Goal: Task Accomplishment & Management: Manage account settings

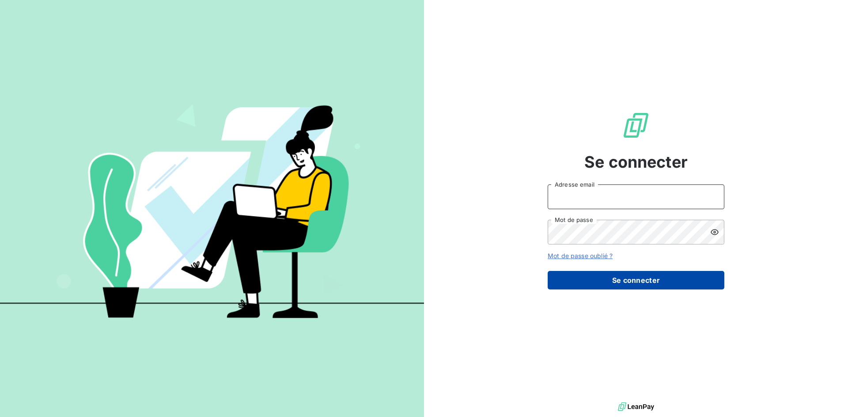
type input "[EMAIL_ADDRESS][DOMAIN_NAME]"
click at [644, 283] on button "Se connecter" at bounding box center [636, 280] width 177 height 19
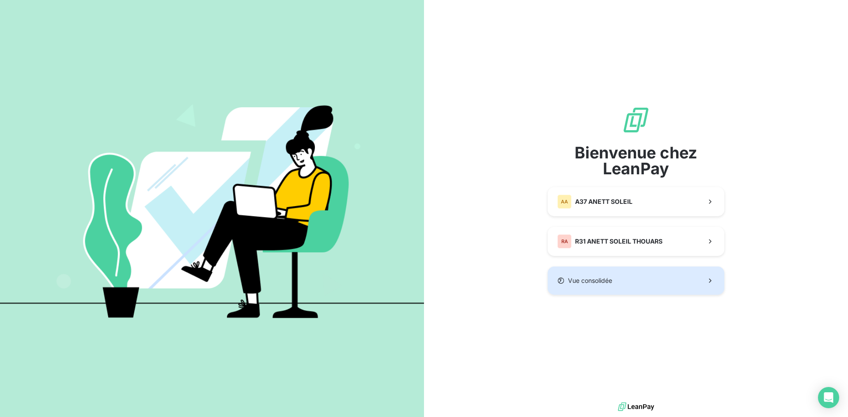
click at [604, 280] on span "Vue consolidée" at bounding box center [590, 280] width 44 height 9
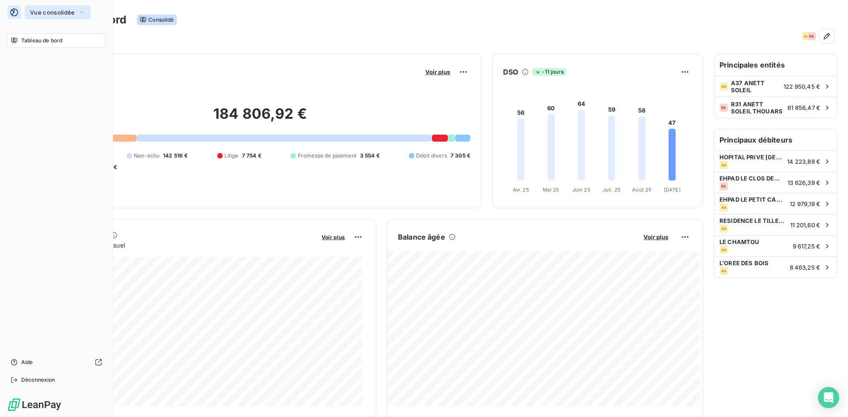
click at [79, 16] on icon "button" at bounding box center [81, 12] width 7 height 9
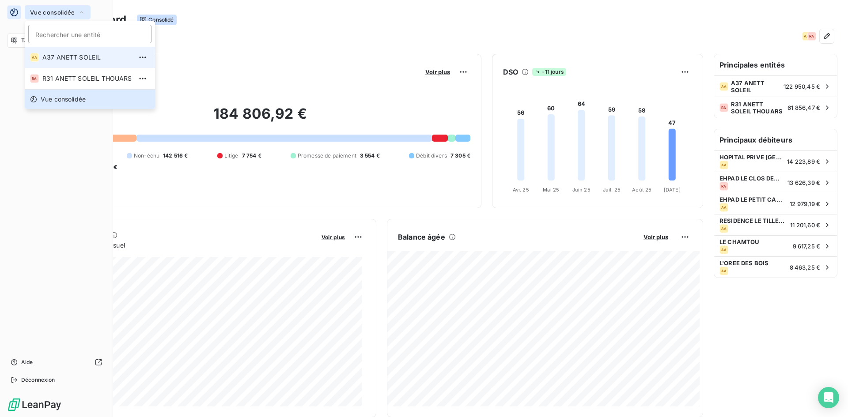
click at [72, 61] on span "A37 ANETT SOLEIL" at bounding box center [87, 57] width 90 height 9
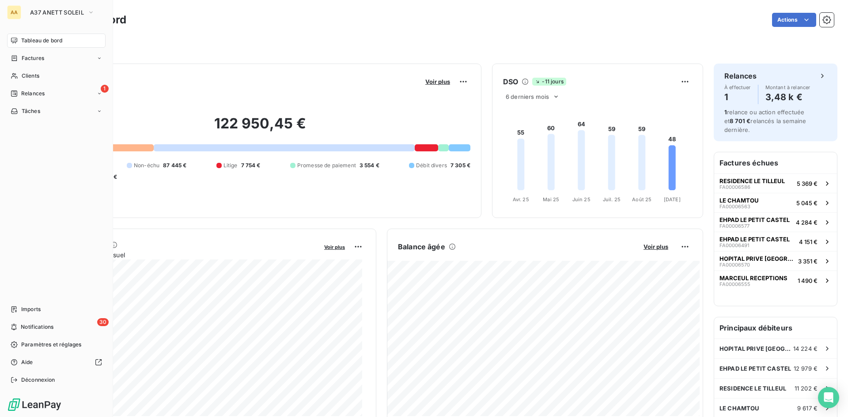
click at [161, 40] on div "Filtrer" at bounding box center [437, 44] width 791 height 17
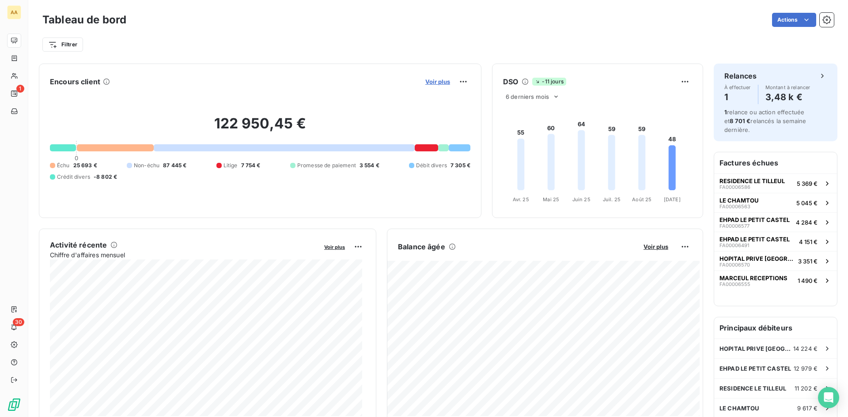
click at [437, 83] on span "Voir plus" at bounding box center [437, 81] width 25 height 7
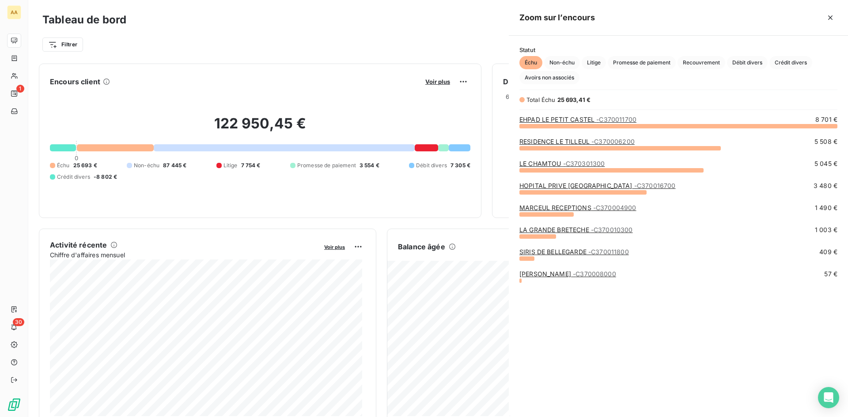
scroll to position [285, 333]
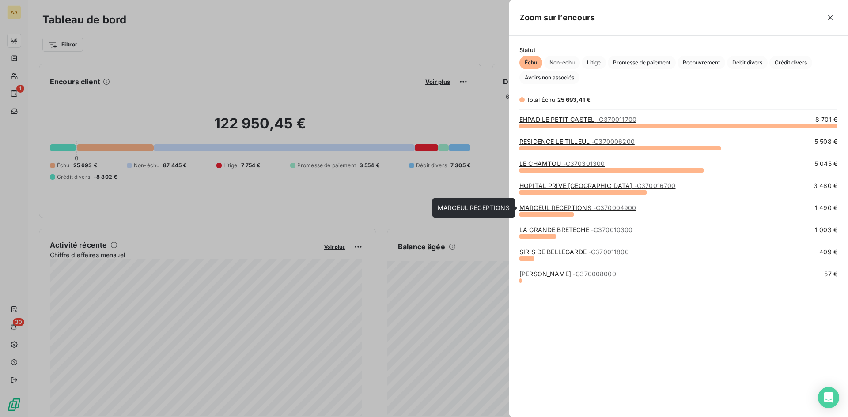
click at [558, 207] on link "MARCEUL RECEPTIONS - C370004900" at bounding box center [577, 208] width 117 height 8
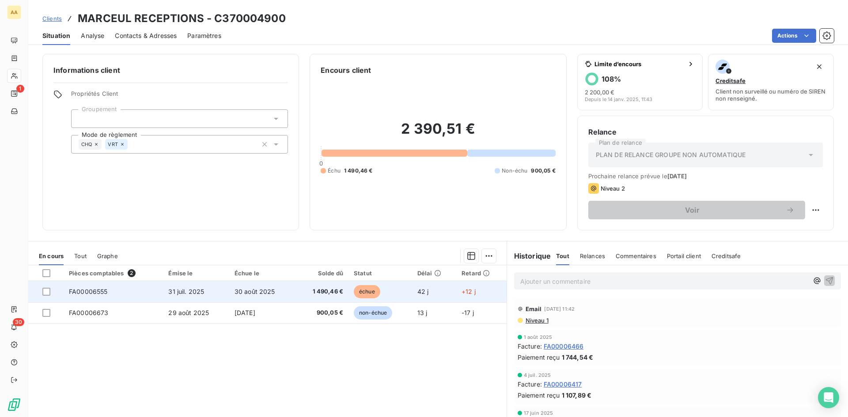
click at [246, 290] on span "30 août 2025" at bounding box center [255, 292] width 41 height 8
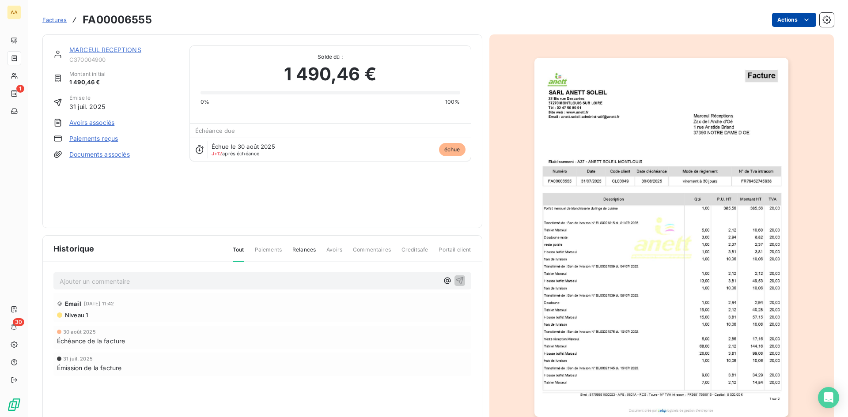
click at [787, 19] on html "AA 1 30 Factures FA00006555 Actions MARCEUL RECEPTIONS C370004900 Montant initi…" at bounding box center [424, 208] width 848 height 417
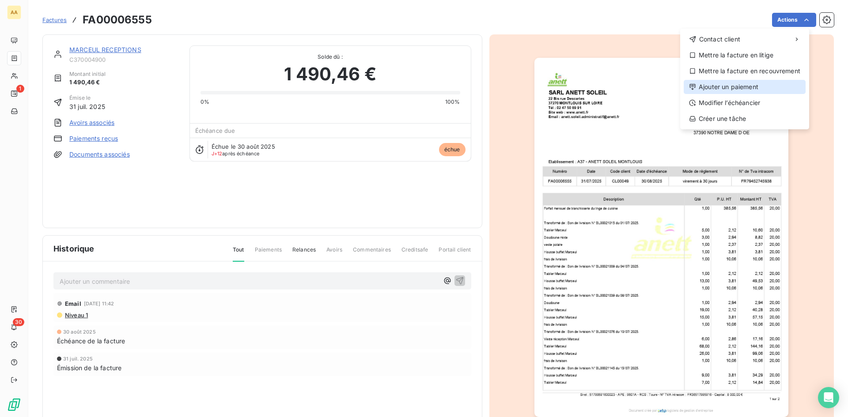
click at [744, 83] on div "Ajouter un paiement" at bounding box center [745, 87] width 122 height 14
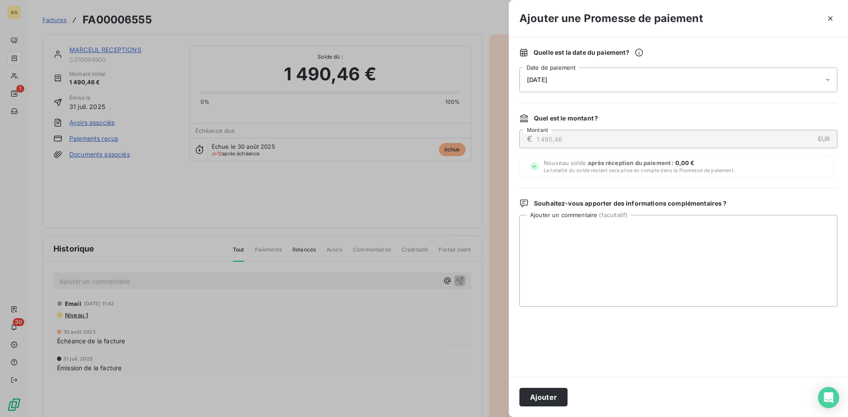
click at [634, 82] on div "[DATE]" at bounding box center [678, 80] width 318 height 25
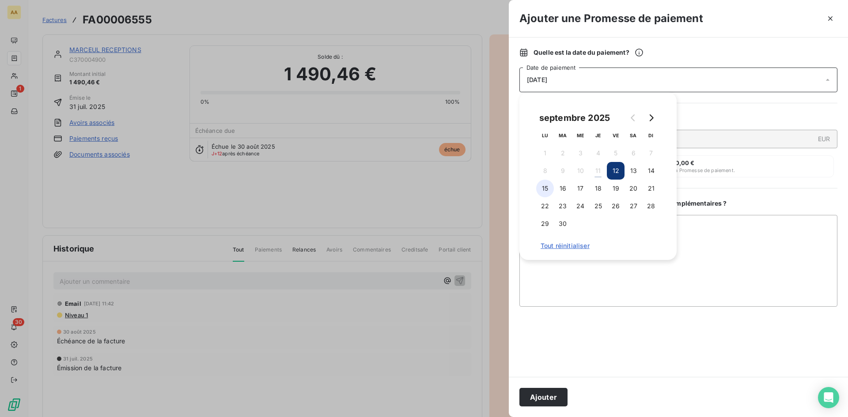
click at [545, 189] on button "15" at bounding box center [545, 189] width 18 height 18
click at [551, 395] on button "Ajouter" at bounding box center [543, 397] width 48 height 19
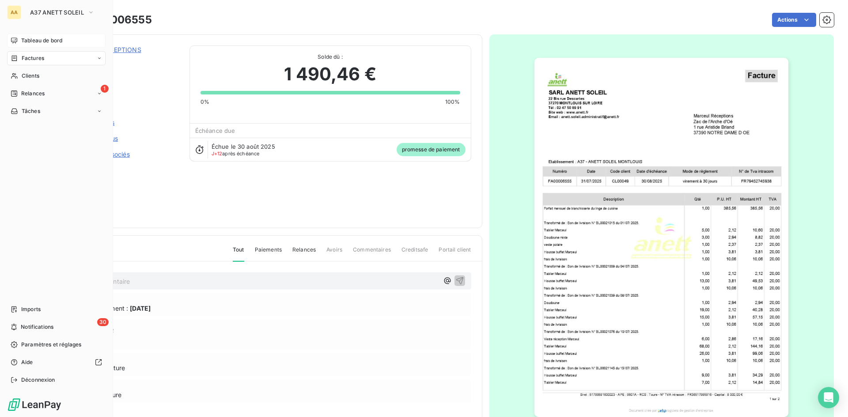
click at [50, 42] on span "Tableau de bord" at bounding box center [41, 41] width 41 height 8
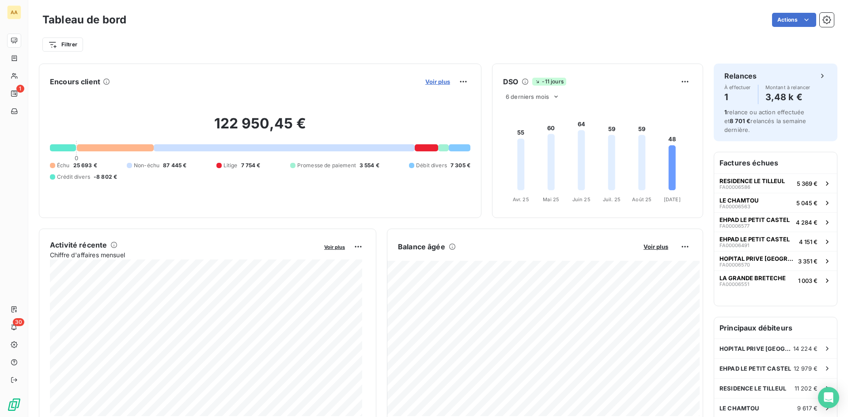
click at [438, 83] on span "Voir plus" at bounding box center [437, 81] width 25 height 7
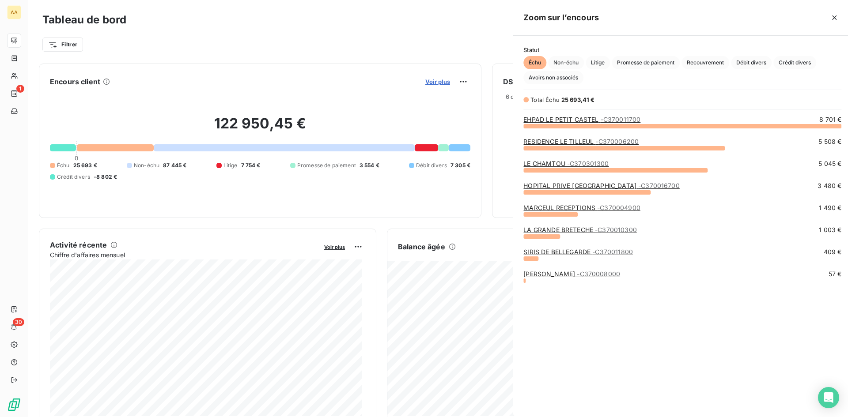
scroll to position [411, 333]
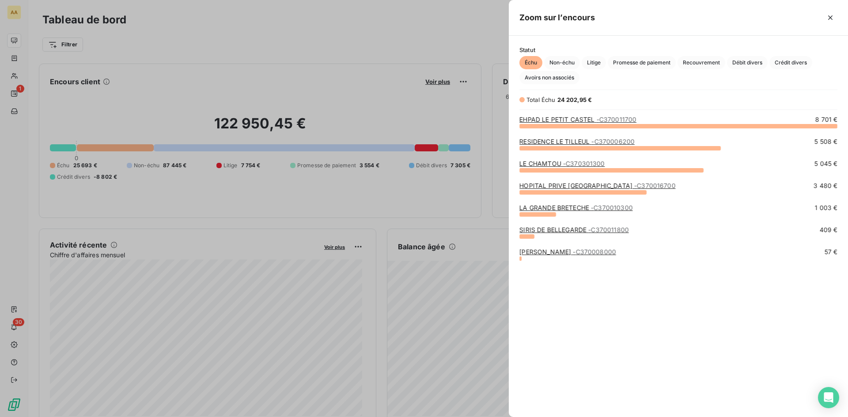
click at [600, 286] on div "EHPAD LE PETIT CASTEL - C370011700 8 701 € RESIDENCE LE TILLEUL - C370006200 5 …" at bounding box center [678, 260] width 339 height 291
click at [548, 163] on link "LE CHAMTOU - C370301300" at bounding box center [561, 164] width 85 height 8
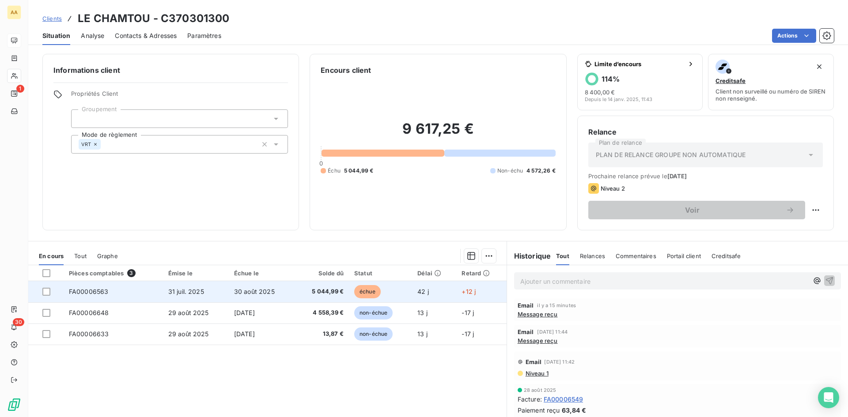
click at [170, 291] on span "31 juil. 2025" at bounding box center [186, 292] width 36 height 8
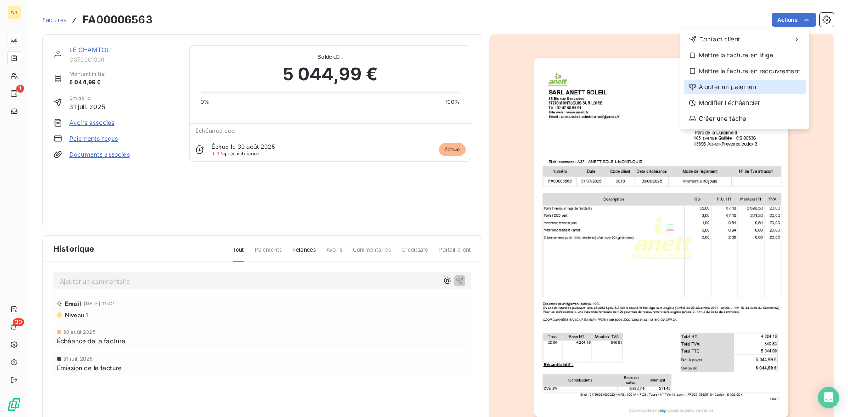
click at [740, 87] on div "Ajouter un paiement" at bounding box center [745, 87] width 122 height 14
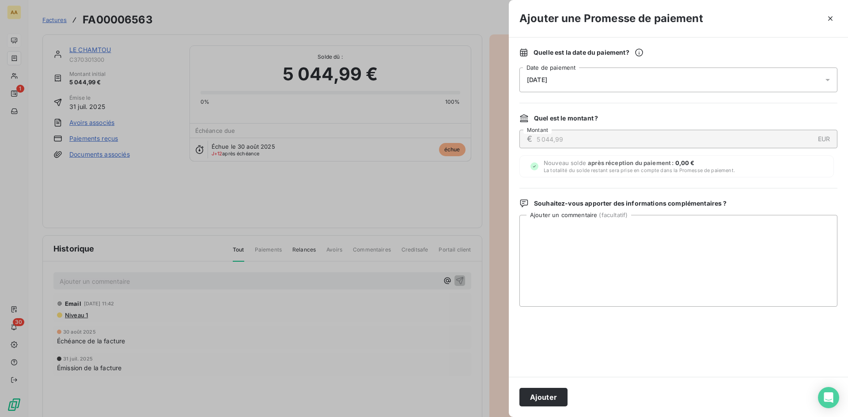
click at [580, 81] on div "[DATE]" at bounding box center [678, 80] width 318 height 25
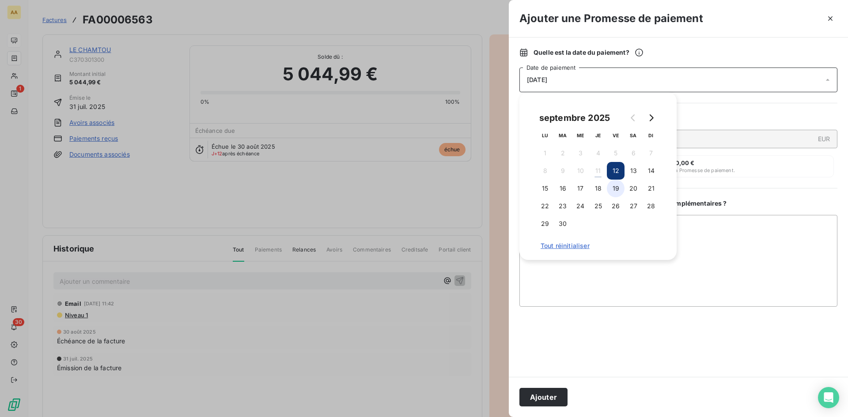
click at [615, 187] on button "19" at bounding box center [616, 189] width 18 height 18
drag, startPoint x: 544, startPoint y: 395, endPoint x: 549, endPoint y: 403, distance: 9.6
click at [545, 396] on button "Ajouter" at bounding box center [543, 397] width 48 height 19
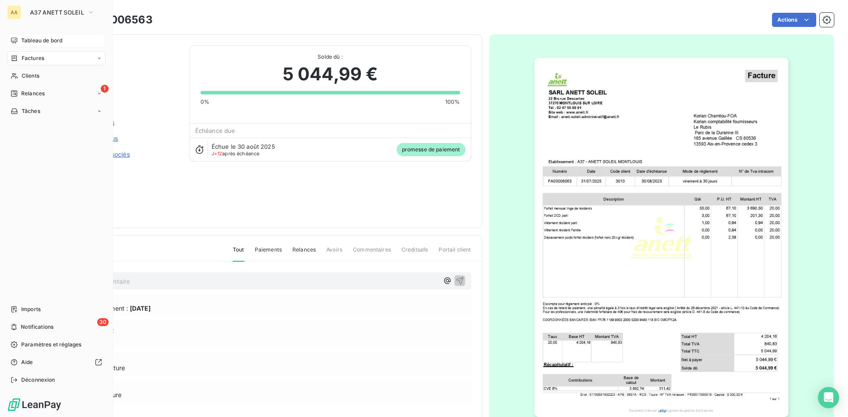
click at [44, 39] on span "Tableau de bord" at bounding box center [41, 41] width 41 height 8
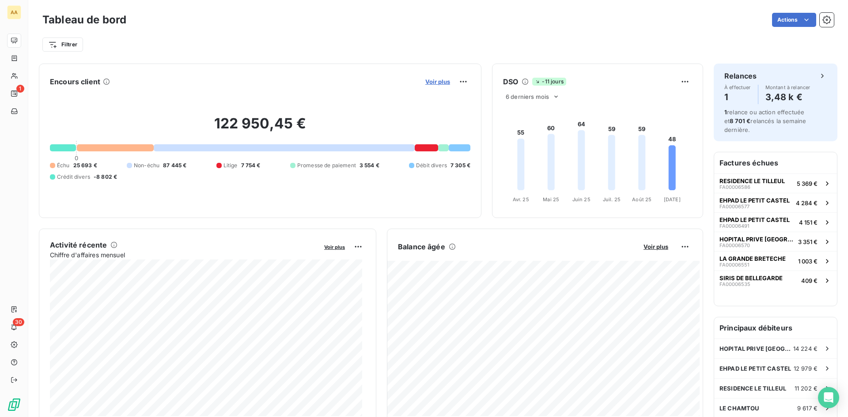
click at [435, 83] on span "Voir plus" at bounding box center [437, 81] width 25 height 7
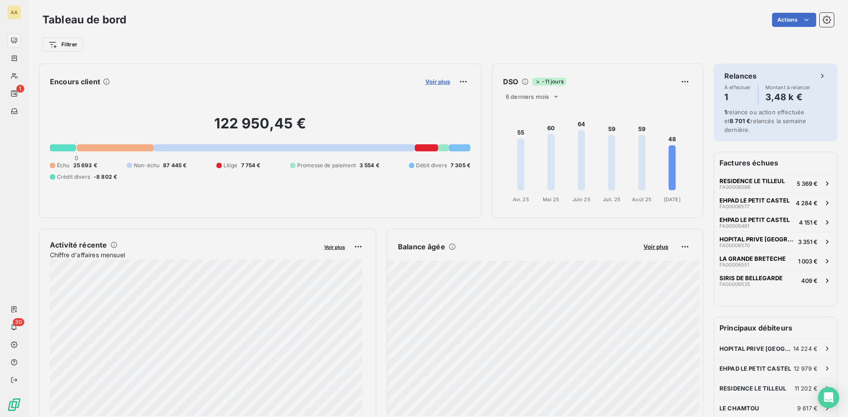
scroll to position [7, 7]
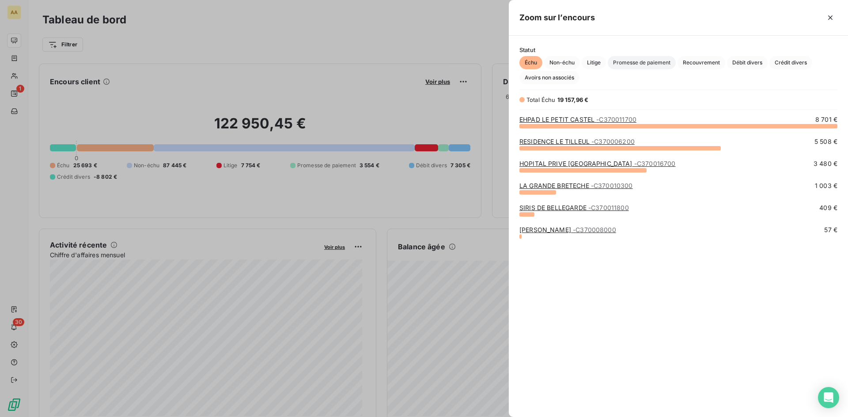
click at [634, 65] on span "Promesse de paiement" at bounding box center [642, 62] width 68 height 13
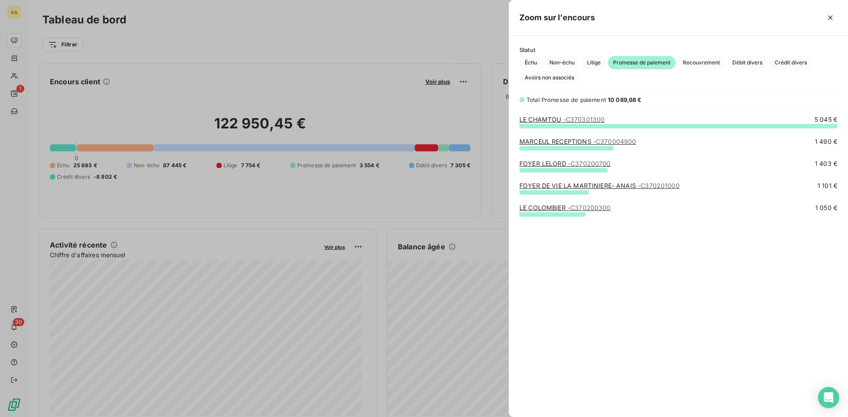
scroll to position [285, 333]
click at [549, 120] on link "LE CHAMTOU - C370301300" at bounding box center [561, 120] width 85 height 8
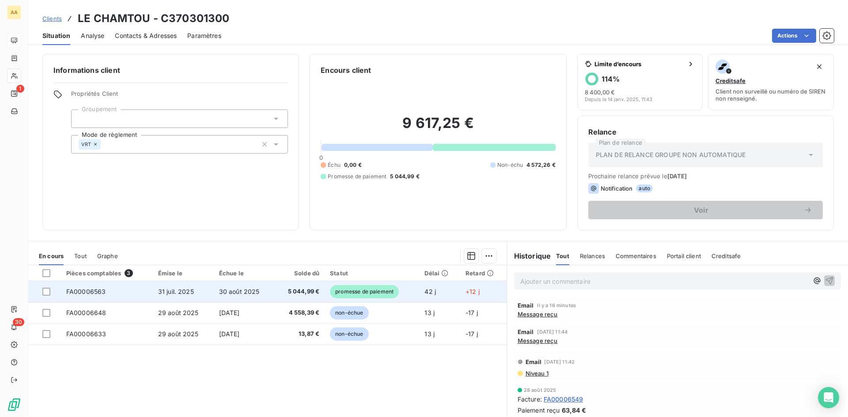
click at [98, 291] on span "FA00006563" at bounding box center [86, 292] width 40 height 8
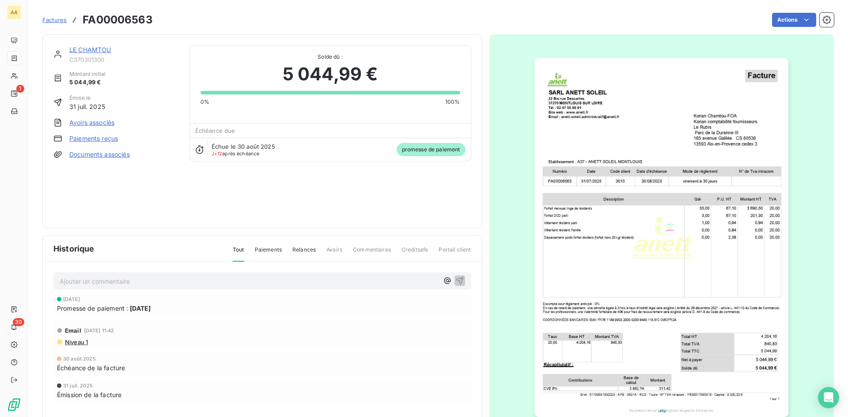
click at [96, 284] on p "Ajouter un commentaire ﻿" at bounding box center [249, 281] width 379 height 11
click at [73, 280] on span "mail du 11/09" at bounding box center [79, 281] width 39 height 8
click at [98, 281] on span "mail reçu du 11/09" at bounding box center [87, 281] width 54 height 8
click at [459, 280] on icon "button" at bounding box center [460, 281] width 8 height 8
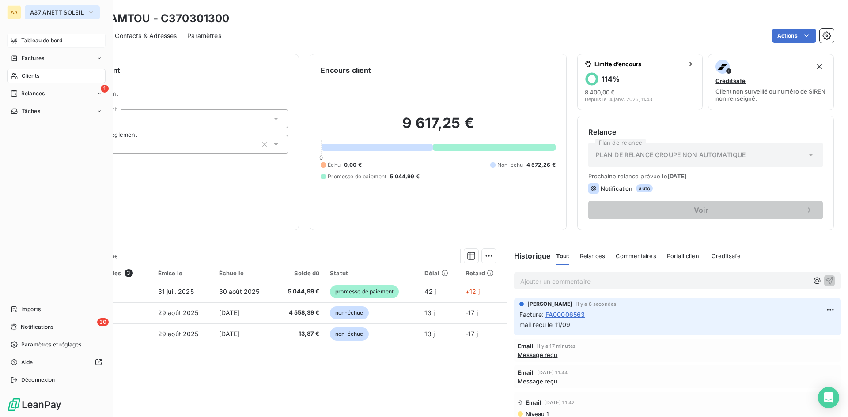
click at [46, 11] on span "A37 ANETT SOLEIL" at bounding box center [57, 12] width 54 height 7
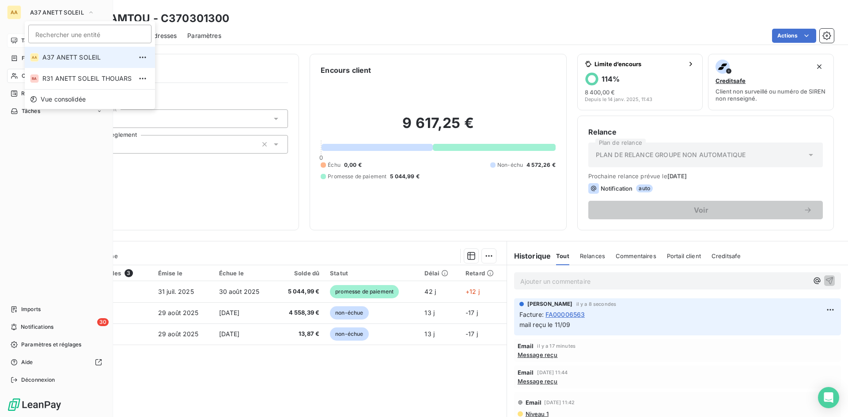
click at [20, 38] on div "Tableau de bord" at bounding box center [56, 41] width 98 height 14
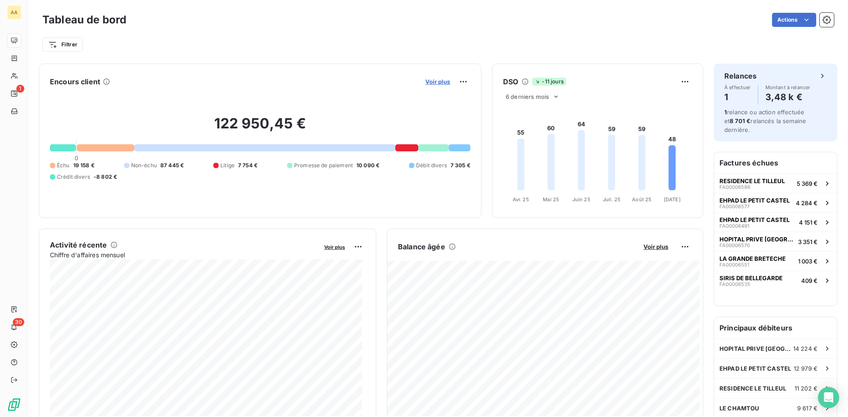
click at [429, 83] on span "Voir plus" at bounding box center [437, 81] width 25 height 7
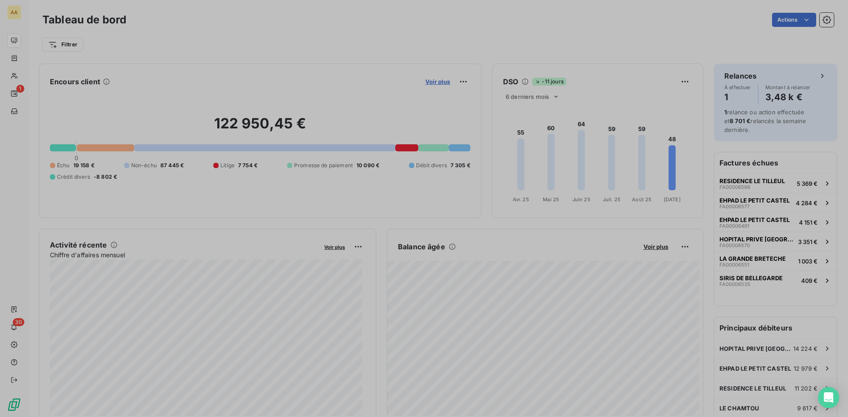
scroll to position [411, 333]
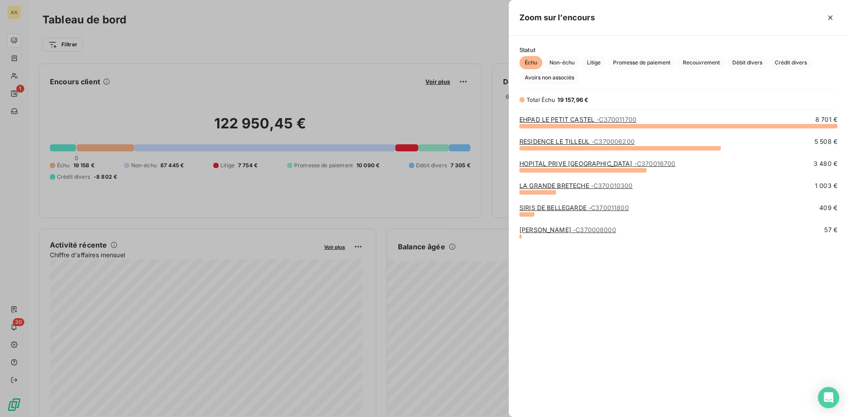
click at [553, 186] on link "LA GRANDE BRETECHE - C370010300" at bounding box center [576, 186] width 114 height 8
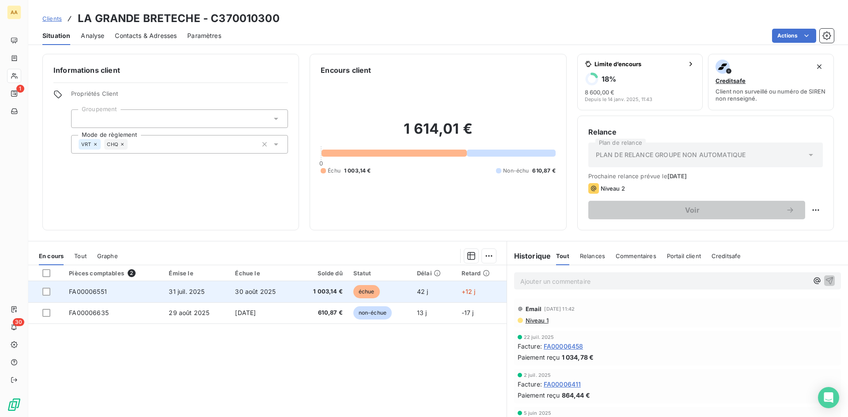
click at [182, 291] on span "31 juil. 2025" at bounding box center [187, 292] width 36 height 8
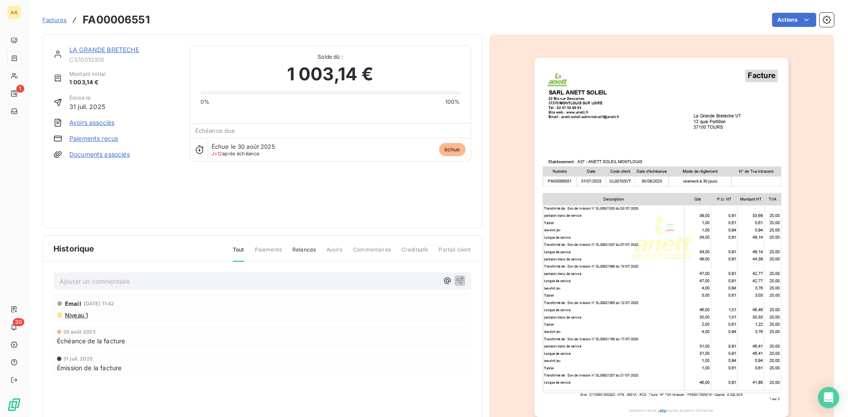
click at [102, 51] on link "LA GRANDE BRETECHE" at bounding box center [104, 50] width 70 height 8
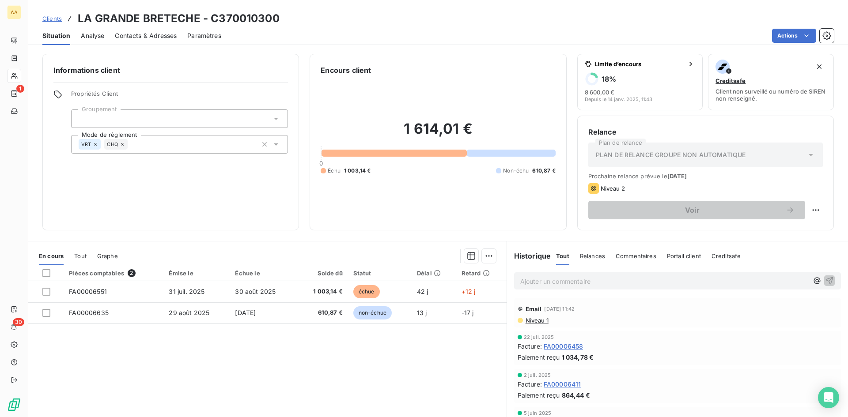
click at [136, 37] on span "Contacts & Adresses" at bounding box center [146, 35] width 62 height 9
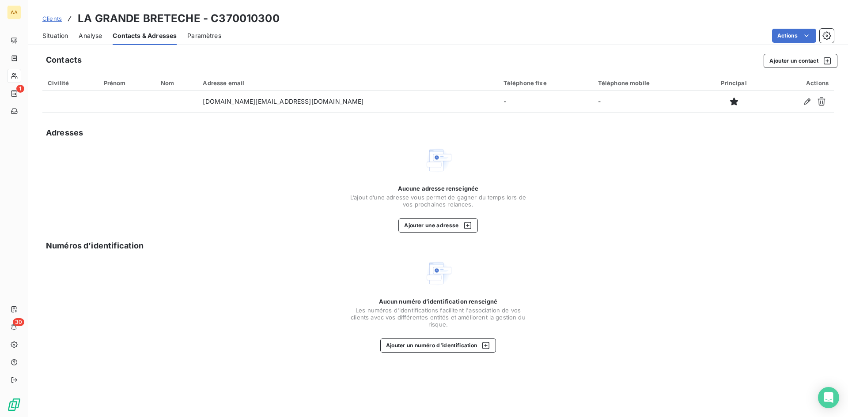
click at [90, 37] on span "Analyse" at bounding box center [90, 35] width 23 height 9
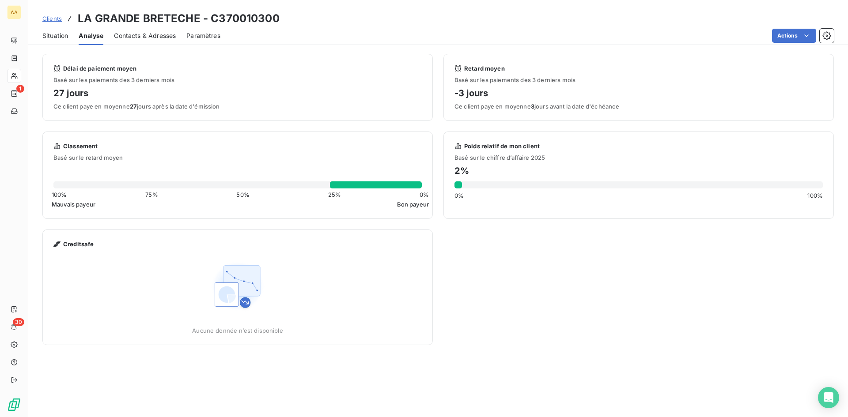
click at [140, 33] on span "Contacts & Adresses" at bounding box center [145, 35] width 62 height 9
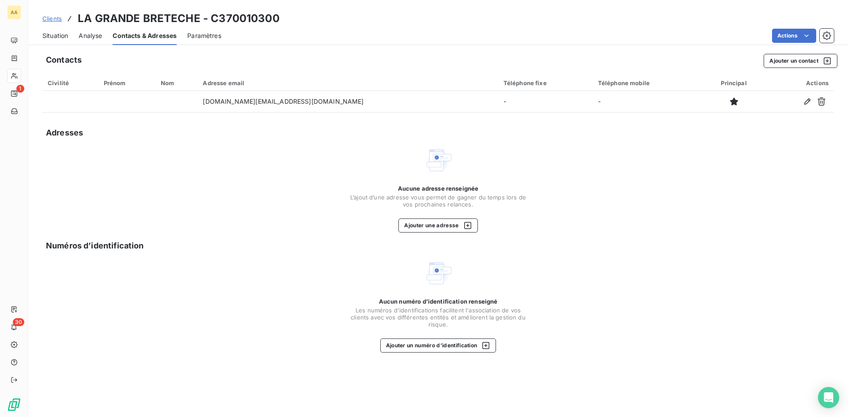
click at [57, 34] on span "Situation" at bounding box center [55, 35] width 26 height 9
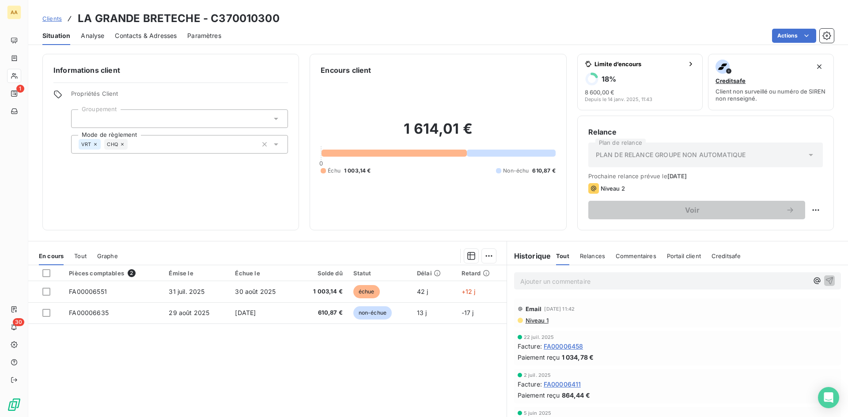
drag, startPoint x: 390, startPoint y: 10, endPoint x: 387, endPoint y: 34, distance: 24.4
click at [390, 12] on div "Clients LA GRANDE BRETECHE - C370010300 Situation Analyse Contacts & Adresses P…" at bounding box center [438, 22] width 820 height 45
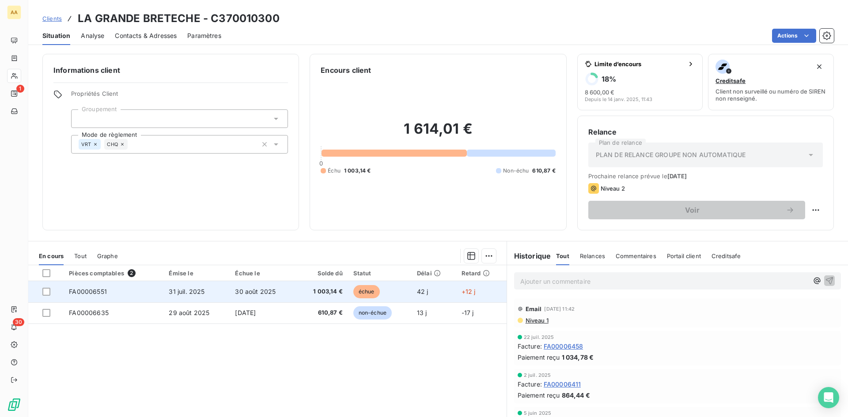
click at [176, 291] on span "31 juil. 2025" at bounding box center [187, 292] width 36 height 8
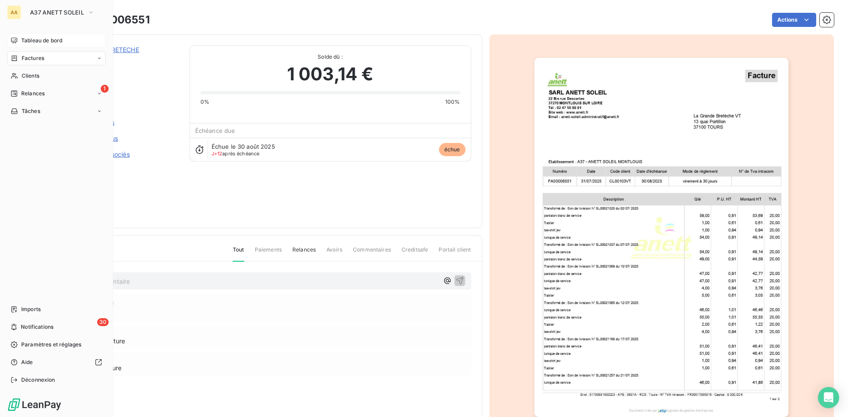
click at [37, 40] on span "Tableau de bord" at bounding box center [41, 41] width 41 height 8
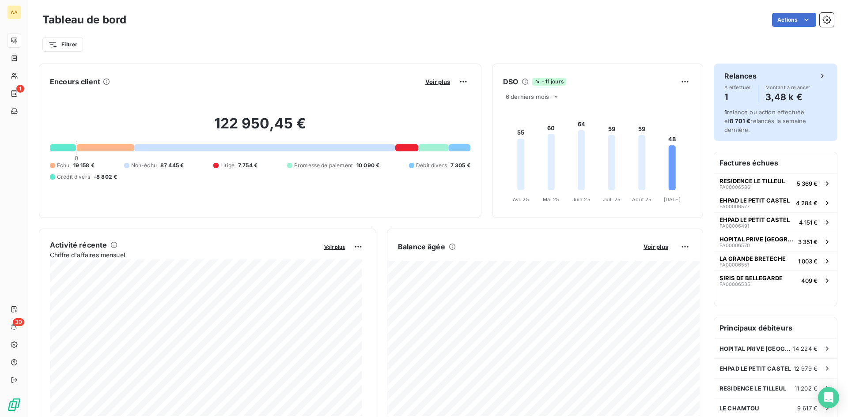
click at [778, 97] on h4 "3,48 k €" at bounding box center [787, 97] width 45 height 14
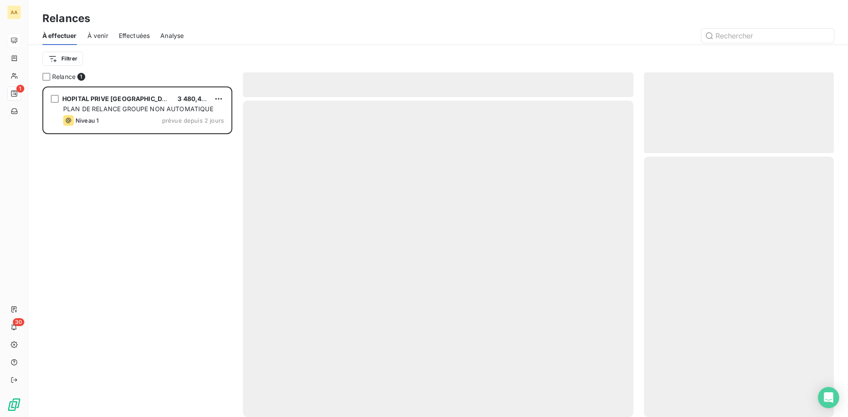
scroll to position [324, 183]
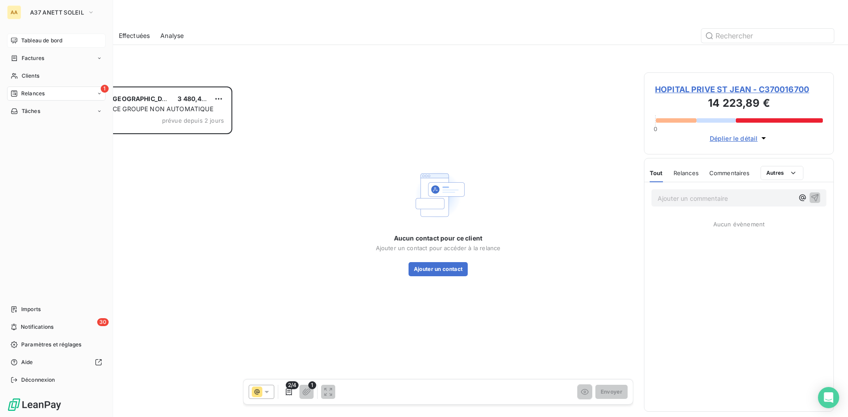
click at [49, 44] on span "Tableau de bord" at bounding box center [41, 41] width 41 height 8
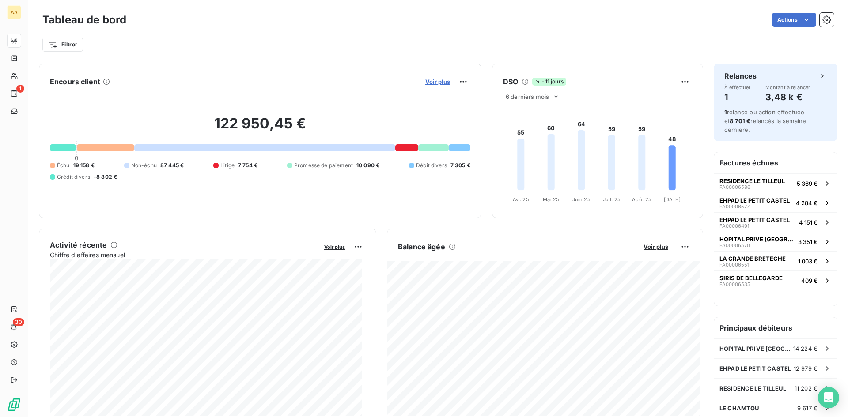
click at [435, 79] on span "Voir plus" at bounding box center [437, 81] width 25 height 7
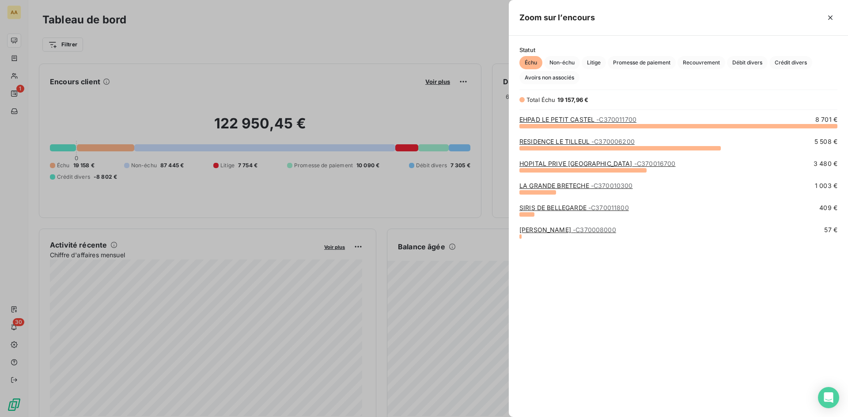
scroll to position [285, 333]
click at [565, 142] on link "RESIDENCE LE TILLEUL - C370006200" at bounding box center [576, 142] width 115 height 8
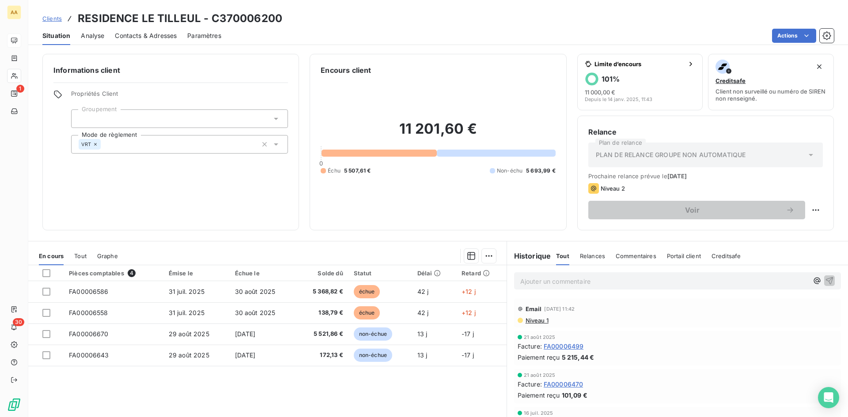
click at [538, 321] on span "Niveau 1" at bounding box center [537, 320] width 24 height 7
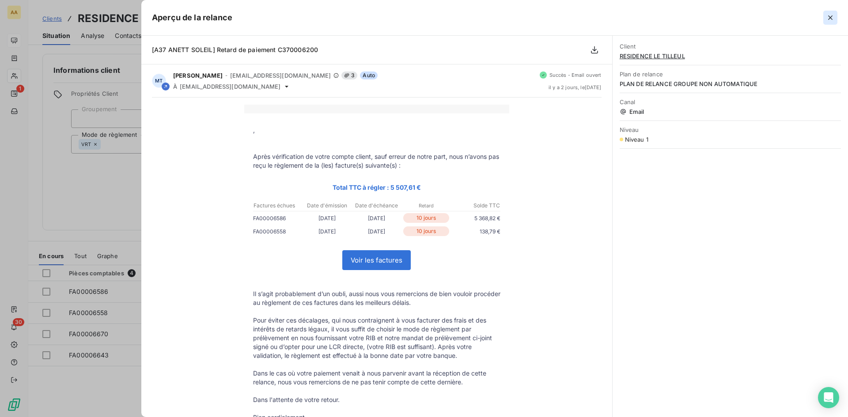
click at [830, 15] on icon "button" at bounding box center [830, 17] width 9 height 9
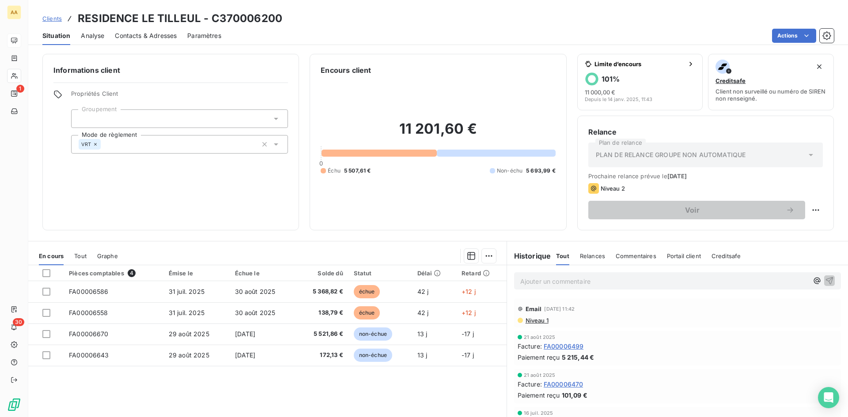
click at [540, 322] on span "Niveau 1" at bounding box center [537, 320] width 24 height 7
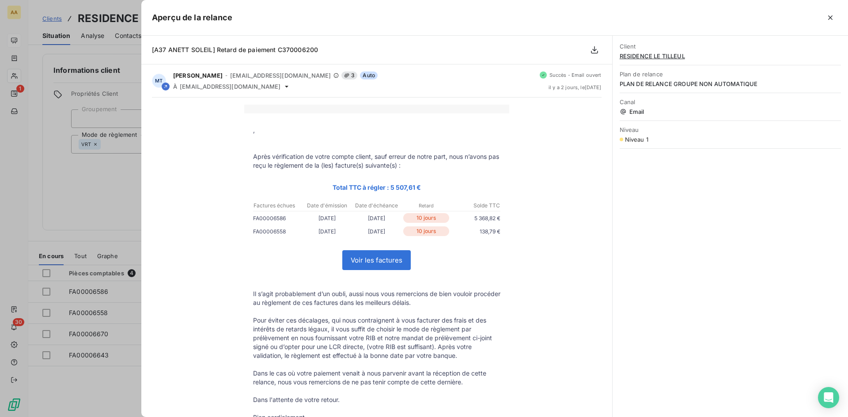
drag, startPoint x: 828, startPoint y: 18, endPoint x: 813, endPoint y: 19, distance: 15.0
click at [828, 19] on icon "button" at bounding box center [830, 17] width 9 height 9
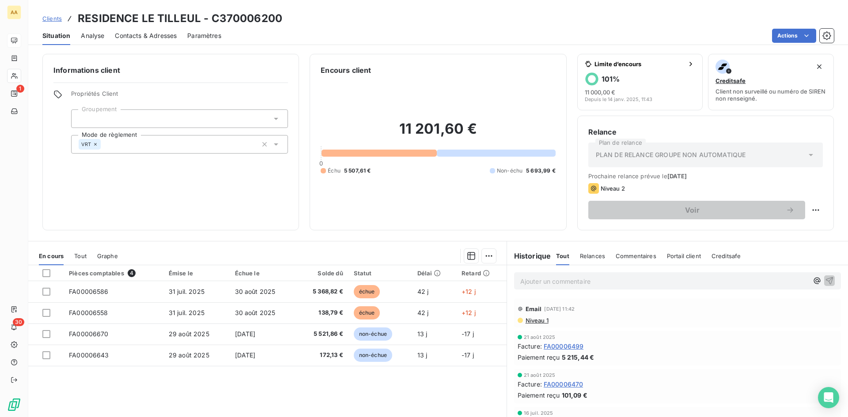
click at [92, 37] on span "Analyse" at bounding box center [92, 35] width 23 height 9
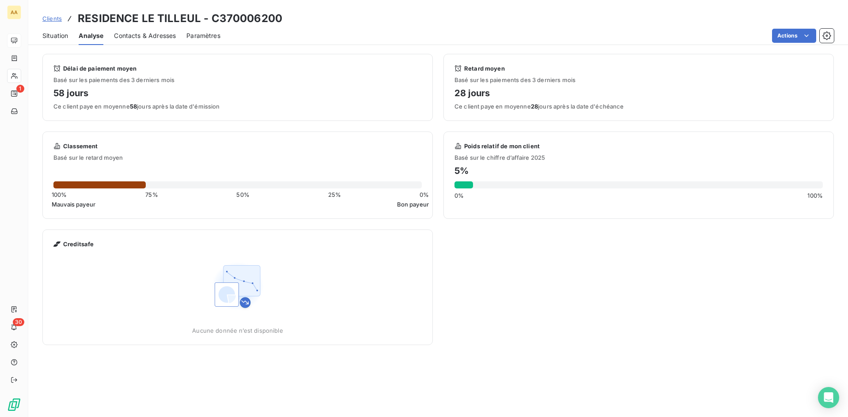
click at [65, 34] on span "Situation" at bounding box center [55, 35] width 26 height 9
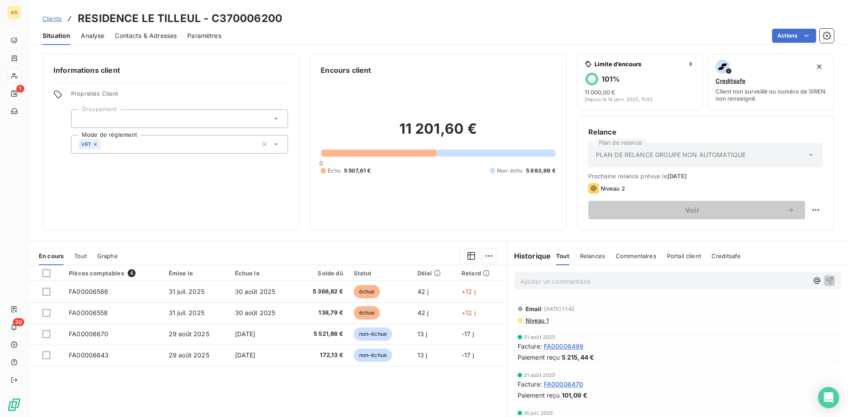
click at [592, 256] on span "Relances" at bounding box center [592, 256] width 25 height 7
click at [640, 256] on span "Commentaires" at bounding box center [637, 256] width 41 height 7
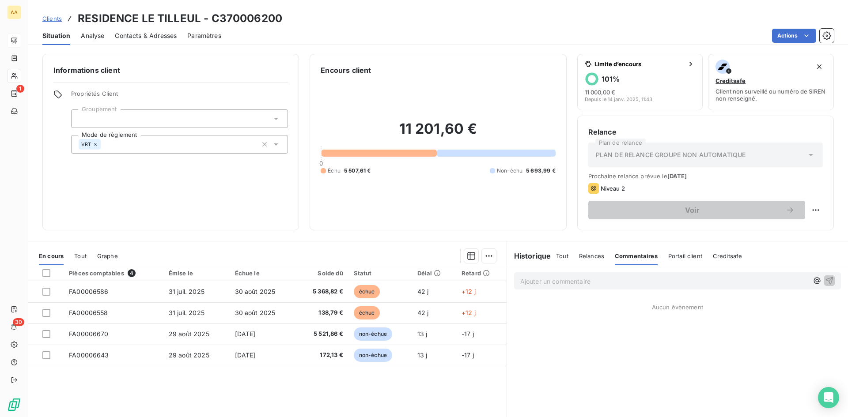
click at [679, 257] on span "Portail client" at bounding box center [685, 256] width 34 height 7
click at [730, 254] on span "Creditsafe" at bounding box center [729, 256] width 30 height 7
click at [559, 257] on span "Tout" at bounding box center [562, 256] width 12 height 7
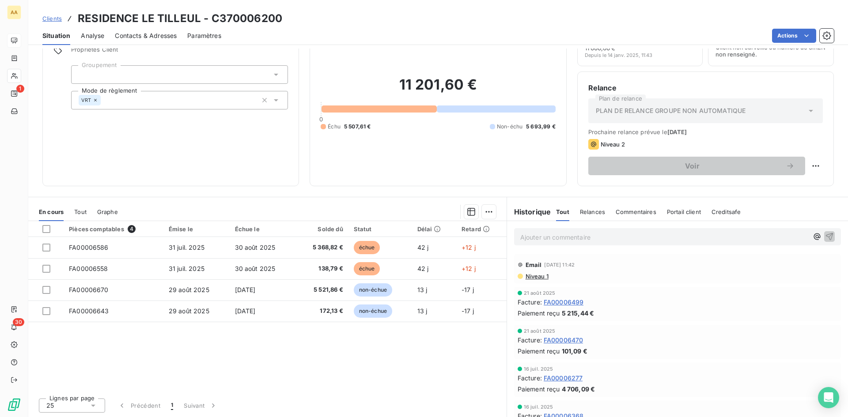
scroll to position [45, 0]
click at [106, 212] on span "Graphe" at bounding box center [107, 211] width 21 height 7
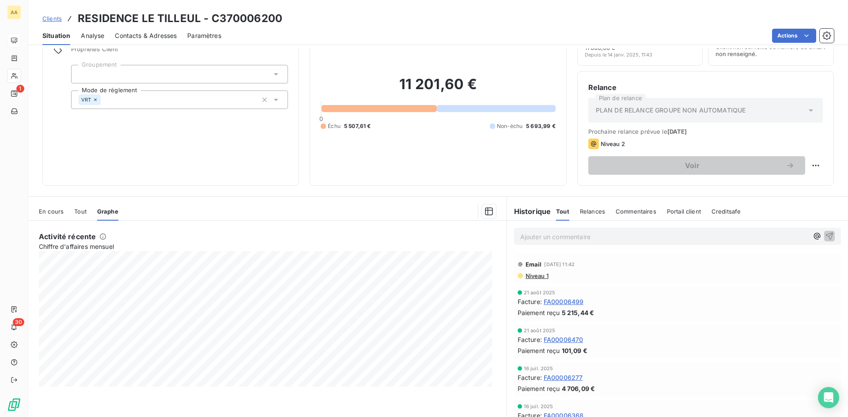
click at [46, 215] on span "En cours" at bounding box center [51, 211] width 25 height 7
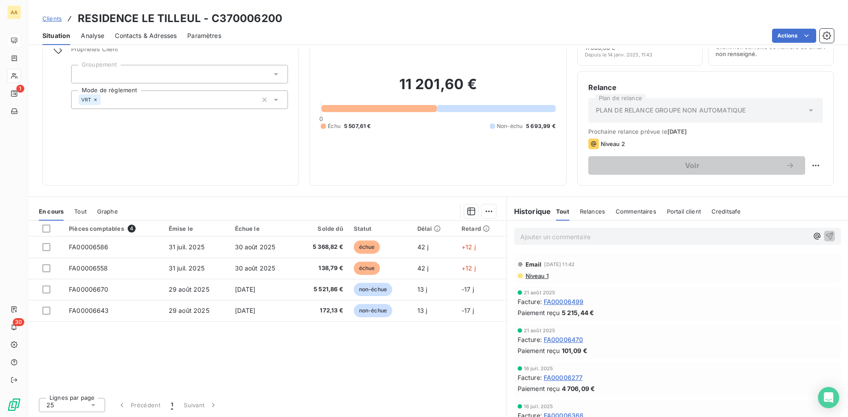
click at [146, 33] on span "Contacts & Adresses" at bounding box center [146, 35] width 62 height 9
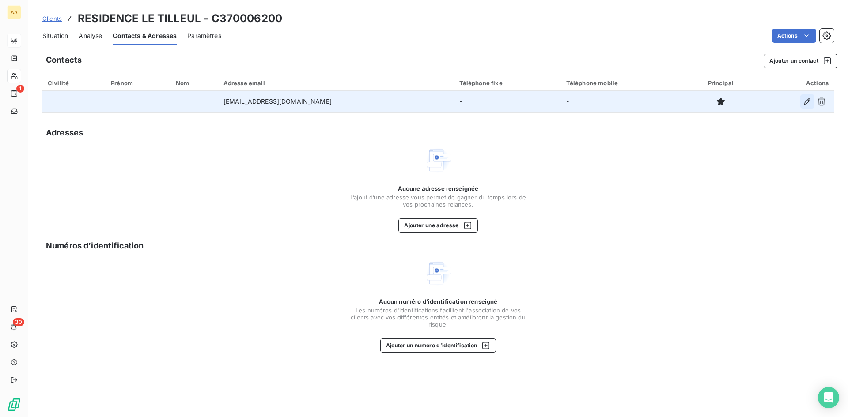
click at [809, 102] on icon "button" at bounding box center [807, 101] width 9 height 9
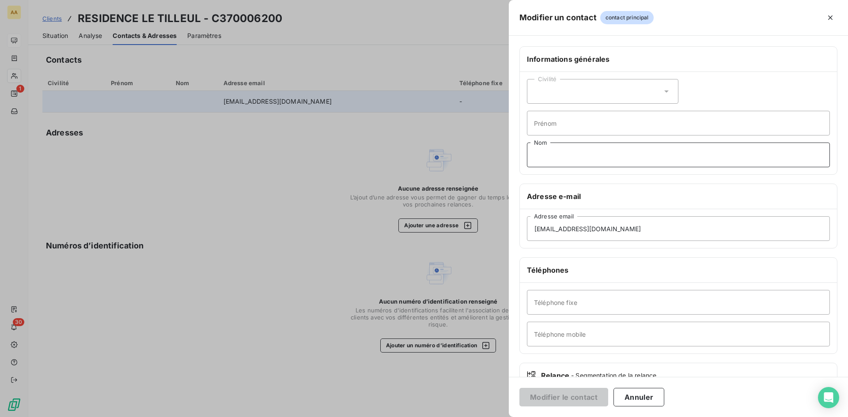
click at [557, 150] on input "Nom" at bounding box center [678, 155] width 303 height 25
type input "rozier"
click at [552, 296] on input "Téléphone fixe" at bounding box center [678, 302] width 303 height 25
type input "0169025095"
click at [561, 397] on button "Modifier le contact" at bounding box center [563, 397] width 89 height 19
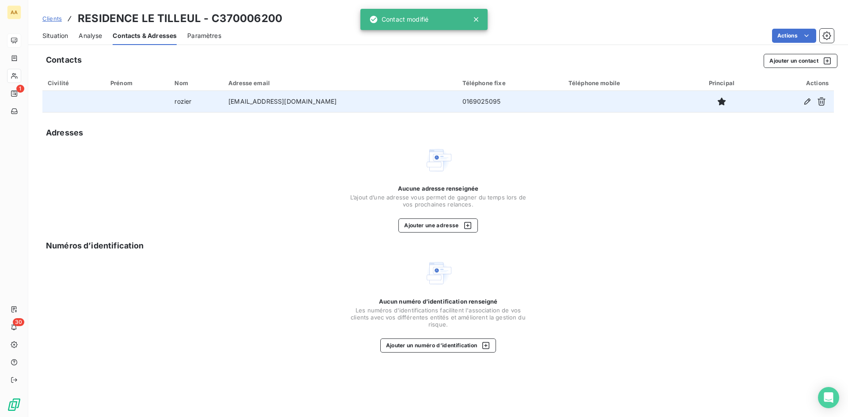
click at [58, 37] on span "Situation" at bounding box center [55, 35] width 26 height 9
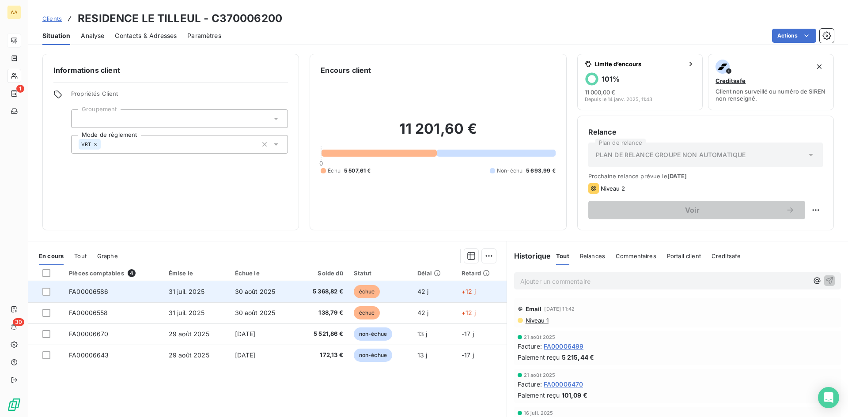
click at [103, 292] on span "FA00006586" at bounding box center [89, 292] width 40 height 8
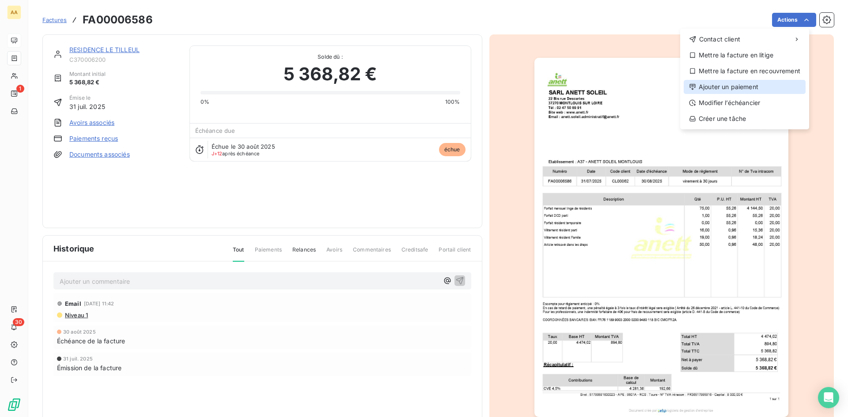
click at [739, 90] on div "Ajouter un paiement" at bounding box center [745, 87] width 122 height 14
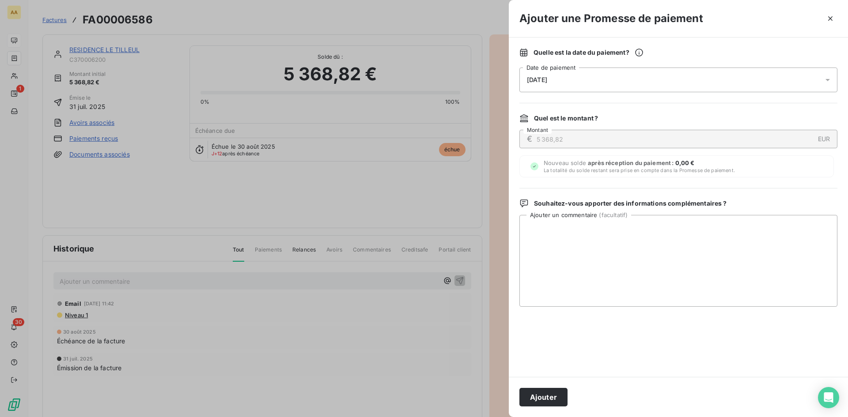
click at [565, 78] on div "[DATE]" at bounding box center [678, 80] width 318 height 25
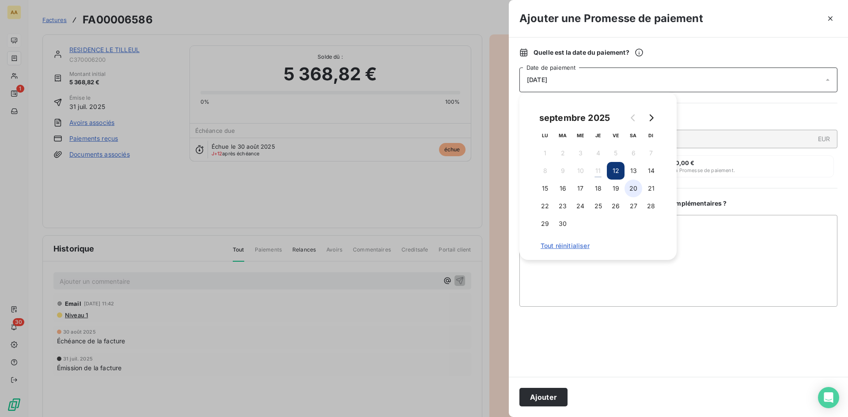
click at [635, 185] on button "20" at bounding box center [634, 189] width 18 height 18
click at [548, 204] on button "22" at bounding box center [545, 206] width 18 height 18
click at [772, 198] on div "Quelle est la date du paiement ? [DATE] Date de paiement Quel est le montant ? …" at bounding box center [678, 208] width 339 height 340
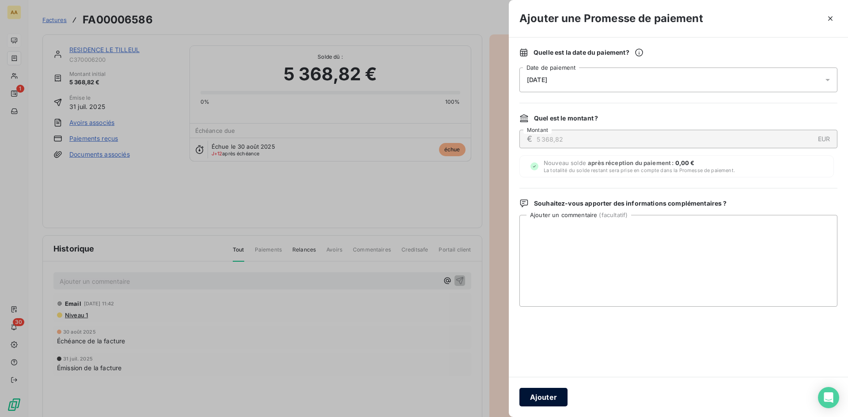
click at [551, 401] on button "Ajouter" at bounding box center [543, 397] width 48 height 19
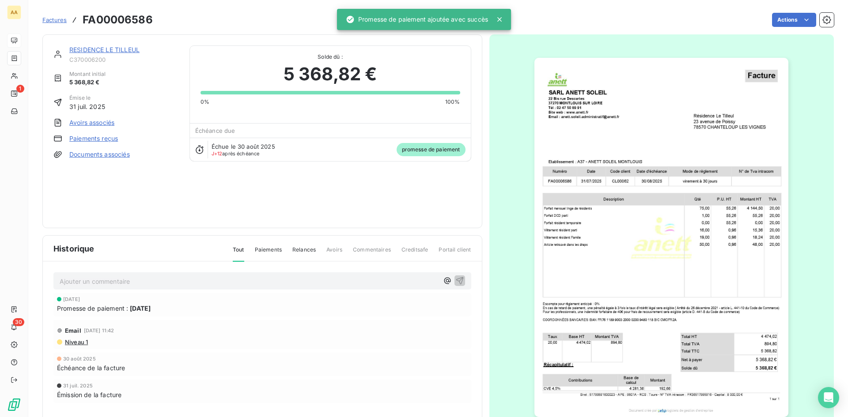
click at [78, 279] on p "Ajouter un commentaire ﻿" at bounding box center [249, 281] width 379 height 11
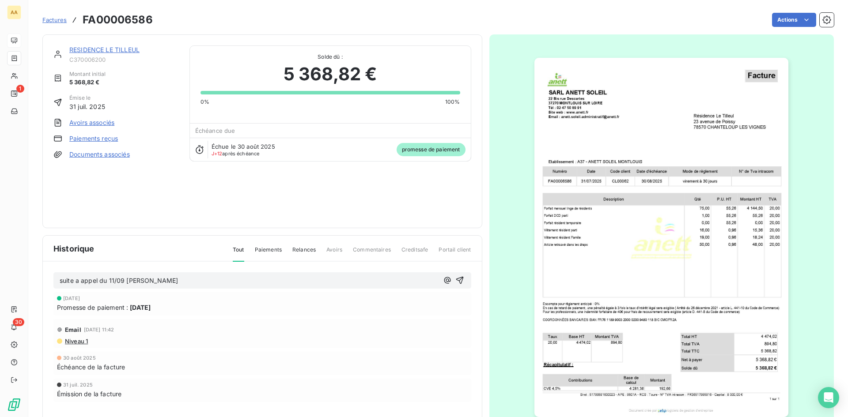
click at [140, 278] on span "suite a appel du 11/09 [PERSON_NAME]" at bounding box center [119, 281] width 118 height 8
drag, startPoint x: 174, startPoint y: 278, endPoint x: 54, endPoint y: 278, distance: 119.7
click at [54, 278] on div "suite a appel du 11/09 madame [PERSON_NAME]" at bounding box center [262, 281] width 418 height 16
copy span "suite a appel du 11/09 madame [PERSON_NAME]"
click at [458, 280] on icon "button" at bounding box center [459, 280] width 9 height 9
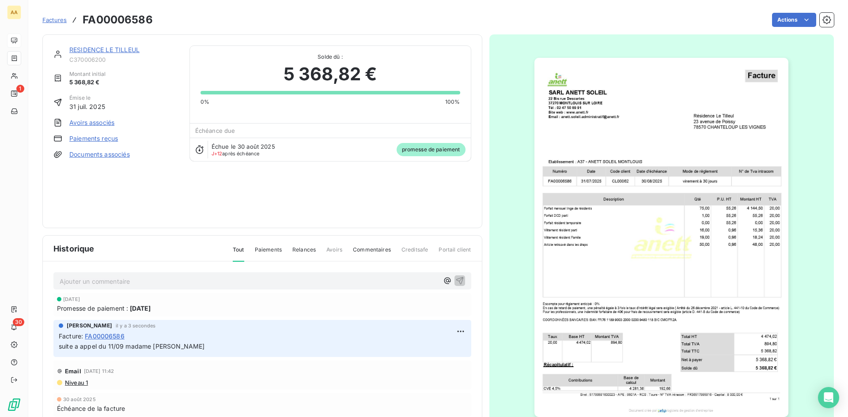
click at [96, 51] on link "RESIDENCE LE TILLEUL" at bounding box center [104, 50] width 70 height 8
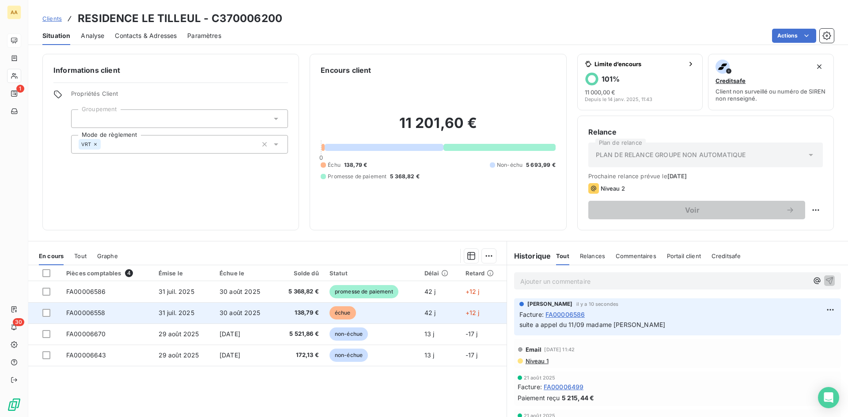
click at [337, 314] on span "échue" at bounding box center [342, 313] width 26 height 13
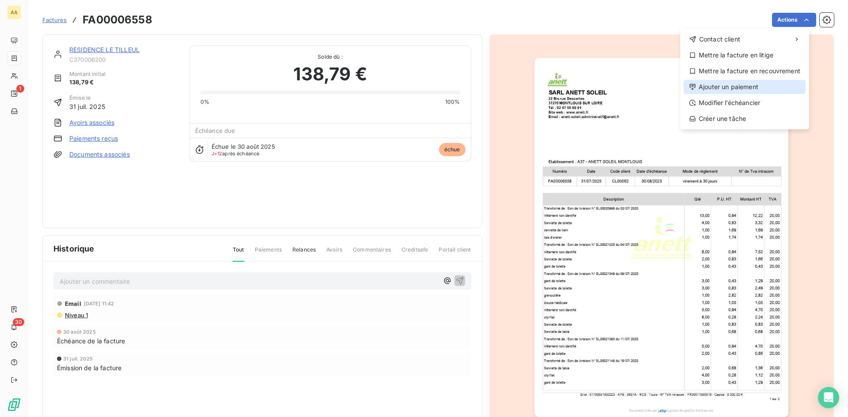
click at [721, 89] on div "Ajouter un paiement" at bounding box center [745, 87] width 122 height 14
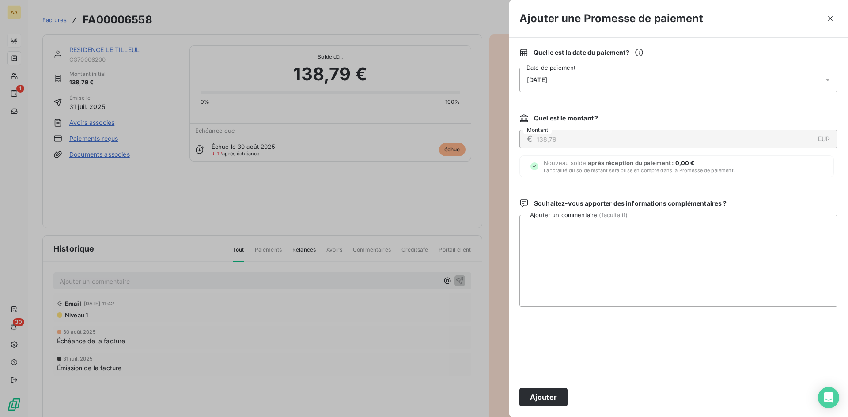
click at [596, 79] on div "[DATE]" at bounding box center [678, 80] width 318 height 25
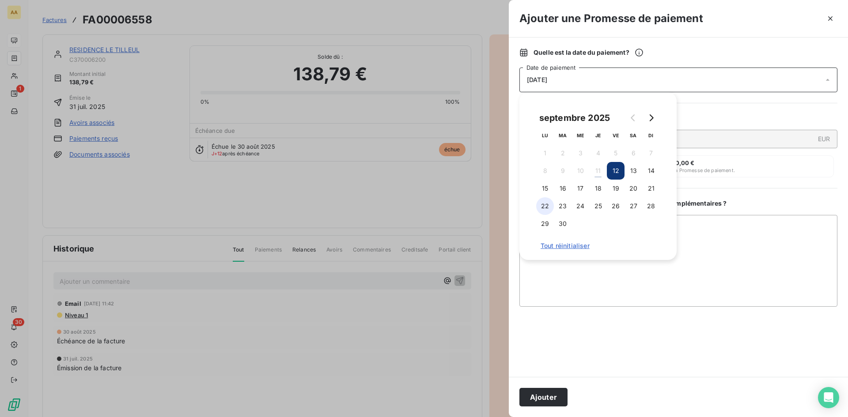
click at [545, 208] on button "22" at bounding box center [545, 206] width 18 height 18
click at [643, 288] on textarea "Ajouter un commentaire ( facultatif )" at bounding box center [678, 261] width 318 height 92
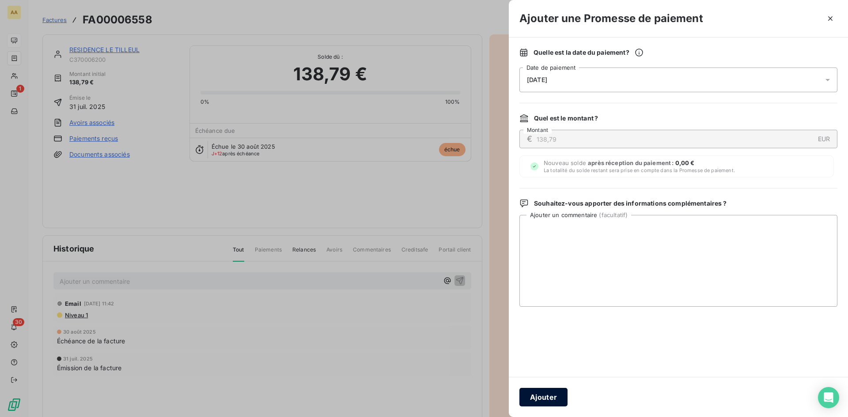
click at [554, 393] on button "Ajouter" at bounding box center [543, 397] width 48 height 19
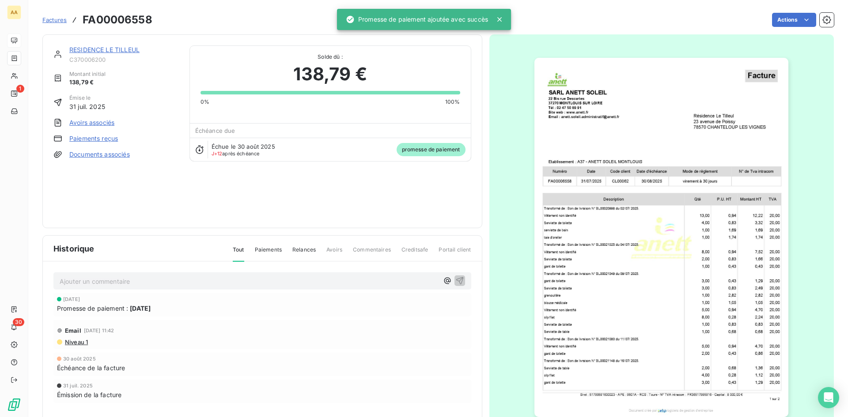
click at [108, 282] on p "Ajouter un commentaire ﻿" at bounding box center [249, 281] width 379 height 11
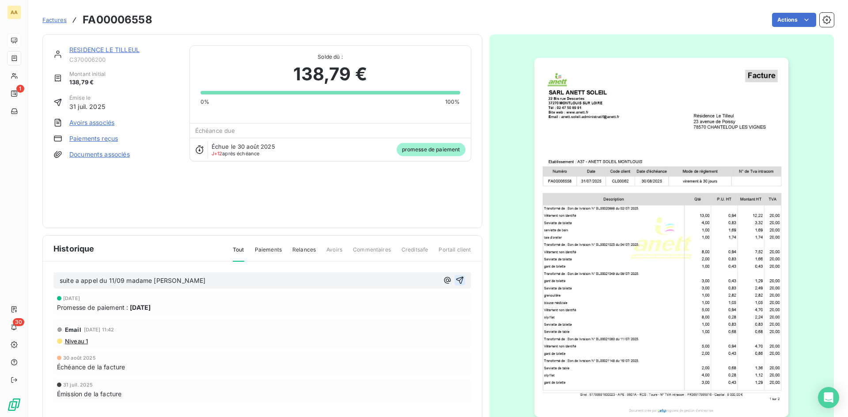
click at [456, 282] on icon "button" at bounding box center [460, 281] width 8 height 8
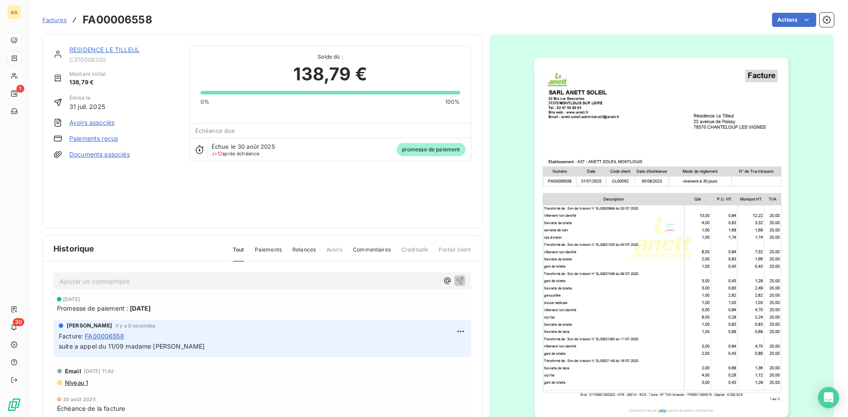
click at [221, 26] on div "Actions" at bounding box center [498, 20] width 671 height 14
drag, startPoint x: 294, startPoint y: 69, endPoint x: 363, endPoint y: 72, distance: 69.0
click at [363, 72] on span "138,79 €" at bounding box center [329, 74] width 73 height 26
click at [374, 76] on div "138,79 €" at bounding box center [331, 74] width 260 height 26
click at [301, 119] on div "Solde dû : 138,79 € 0% 100% Échéance due Échue le [DATE] J+12 après échéance pr…" at bounding box center [330, 103] width 282 height 116
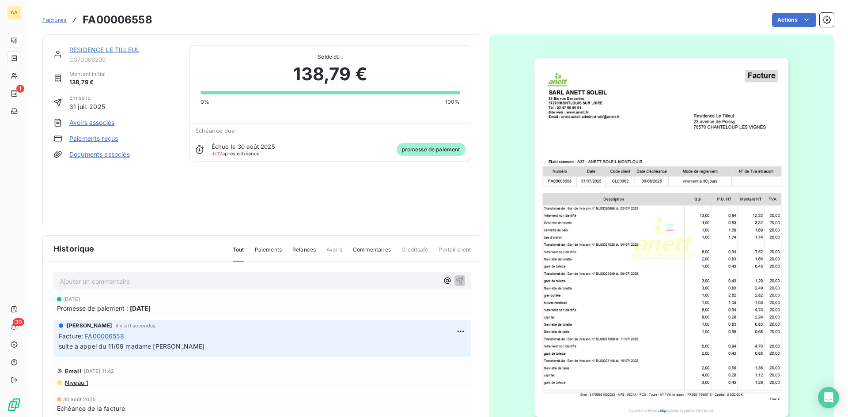
click at [163, 219] on div "RESIDENCE LE TILLEUL C370006200 Montant initial 138,79 € Émise le [DATE] Avoirs…" at bounding box center [262, 131] width 440 height 194
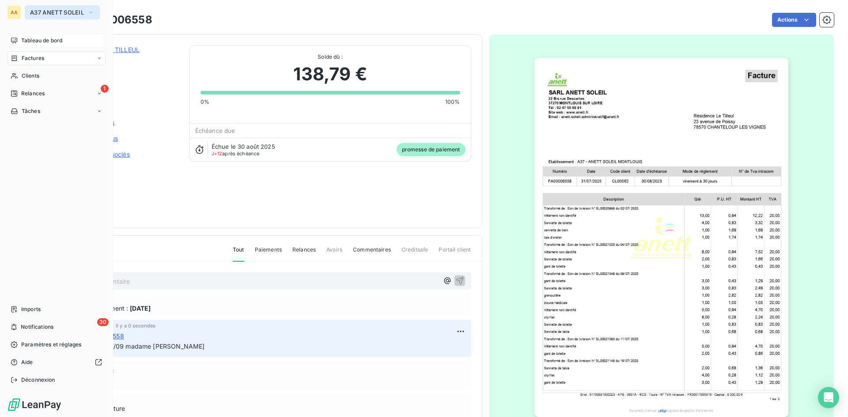
click at [42, 16] on button "A37 ANETT SOLEIL" at bounding box center [62, 12] width 75 height 14
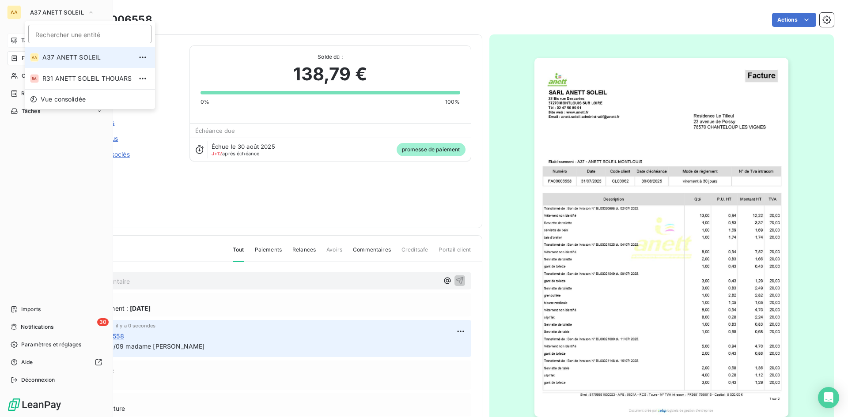
click at [77, 60] on span "A37 ANETT SOLEIL" at bounding box center [87, 57] width 90 height 9
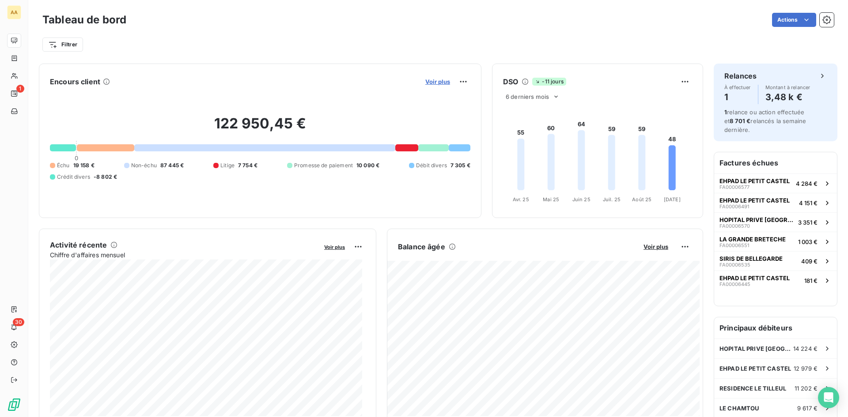
click at [439, 81] on span "Voir plus" at bounding box center [437, 81] width 25 height 7
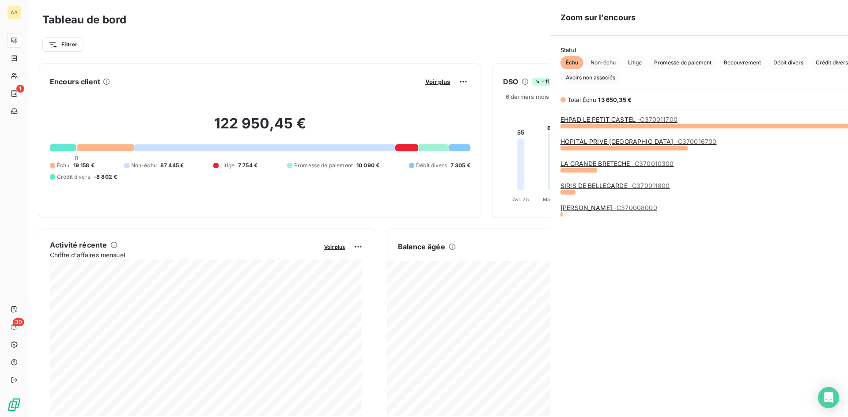
scroll to position [285, 333]
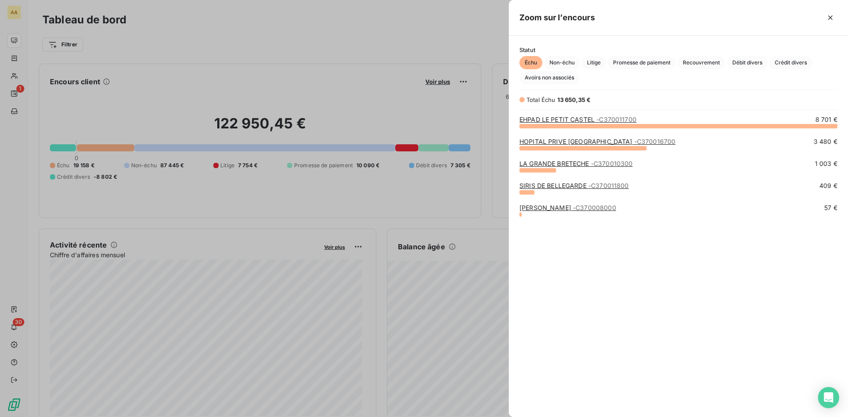
click at [555, 163] on link "LA GRANDE BRETECHE - C370010300" at bounding box center [576, 164] width 114 height 8
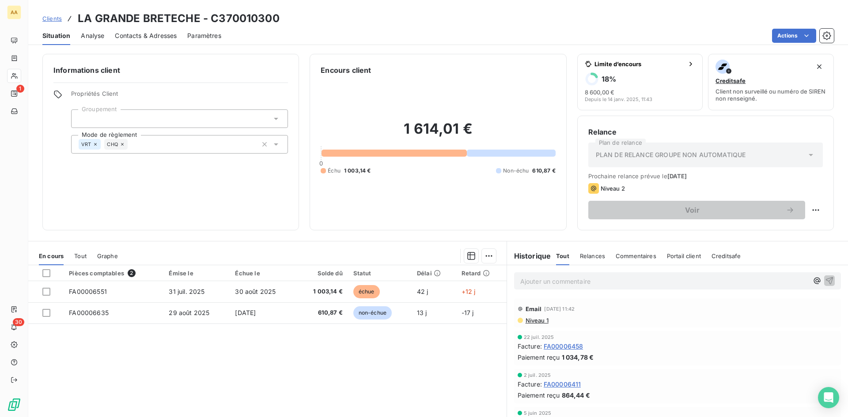
click at [394, 250] on div at bounding box center [312, 256] width 367 height 14
click at [396, 345] on div "Pièces comptables 2 Émise le Échue le Solde dû Statut Délai Retard FA00006551 […" at bounding box center [267, 350] width 478 height 170
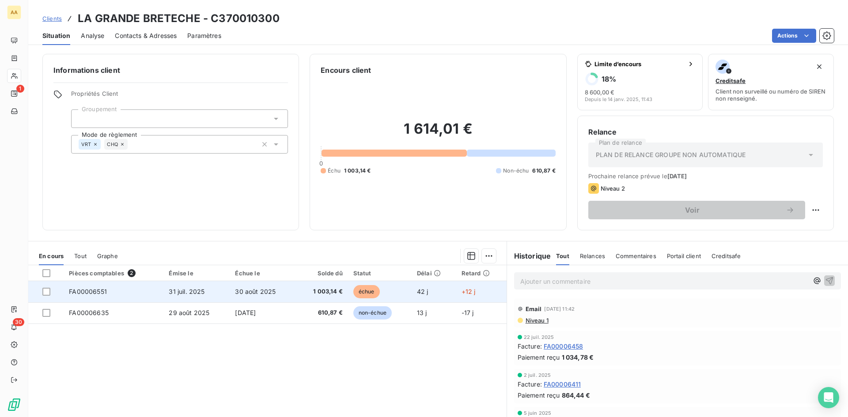
click at [89, 290] on span "FA00006551" at bounding box center [88, 292] width 38 height 8
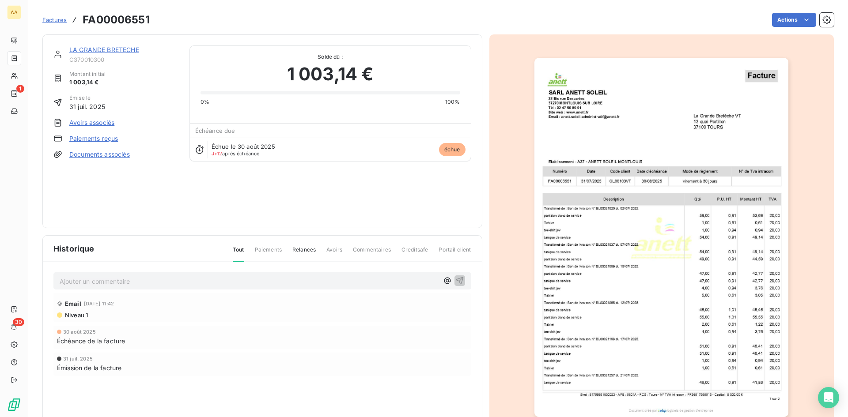
click at [96, 278] on p "Ajouter un commentaire ﻿" at bounding box center [249, 281] width 379 height 11
click at [461, 278] on button "button" at bounding box center [459, 280] width 11 height 11
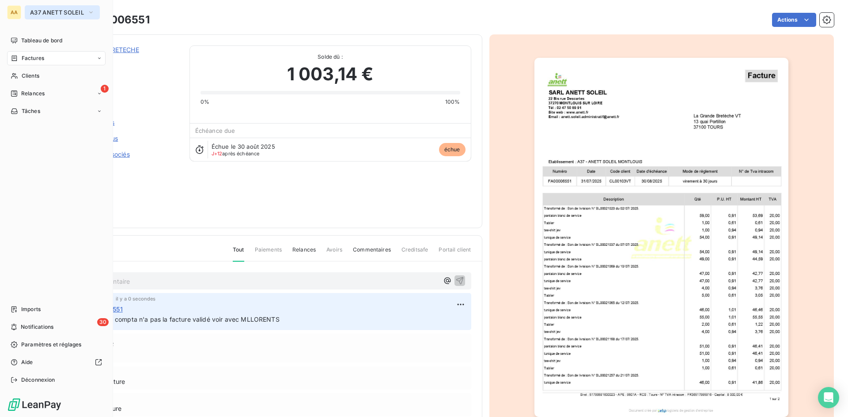
click at [66, 15] on span "A37 ANETT SOLEIL" at bounding box center [57, 12] width 54 height 7
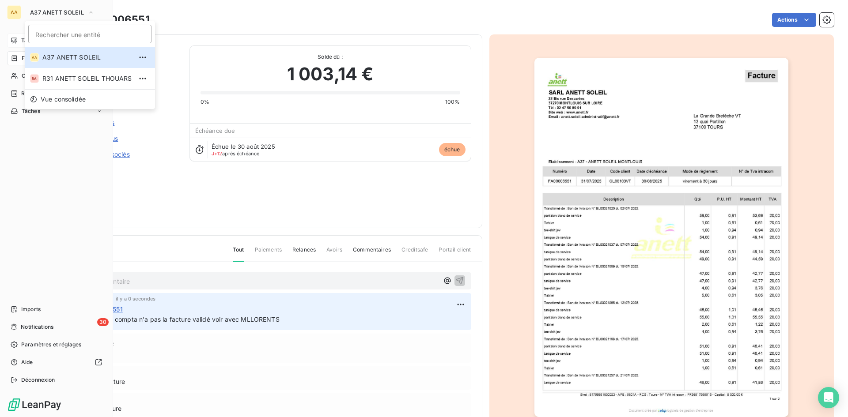
click at [16, 40] on icon at bounding box center [14, 40] width 7 height 7
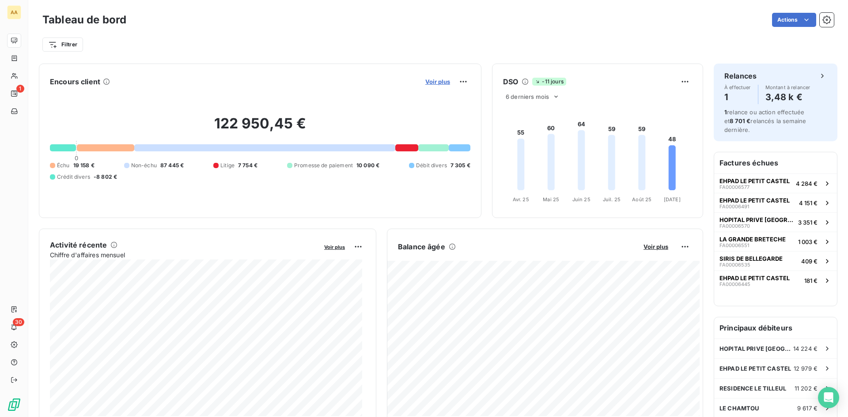
click at [426, 83] on span "Voir plus" at bounding box center [437, 81] width 25 height 7
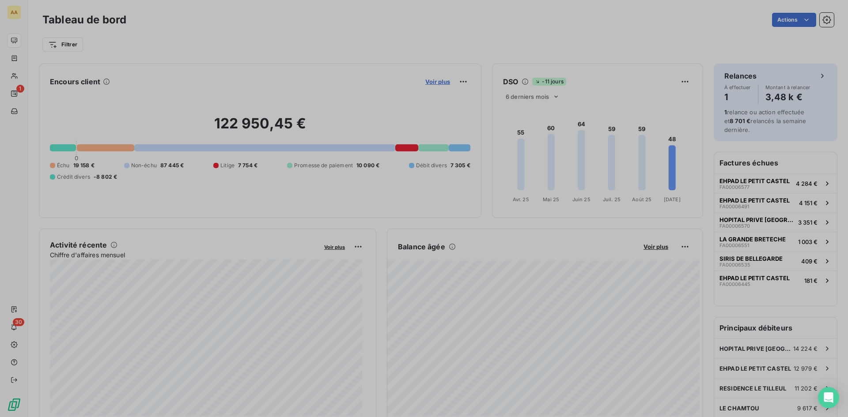
scroll to position [7, 7]
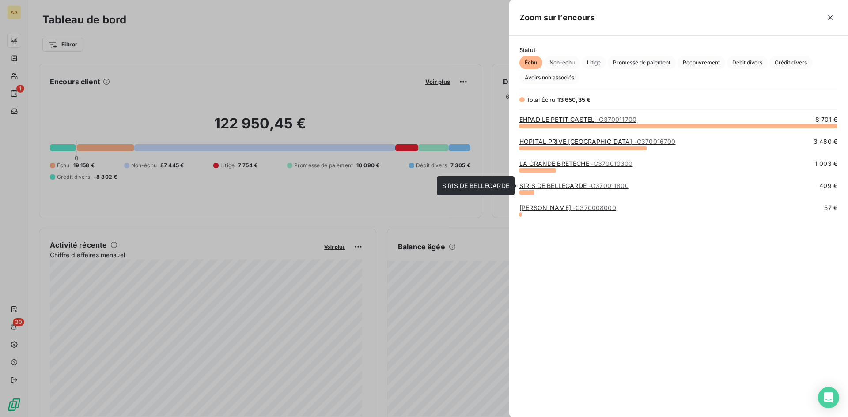
click at [532, 186] on link "SIRIS DE BELLEGARDE - C370011800" at bounding box center [574, 186] width 110 height 8
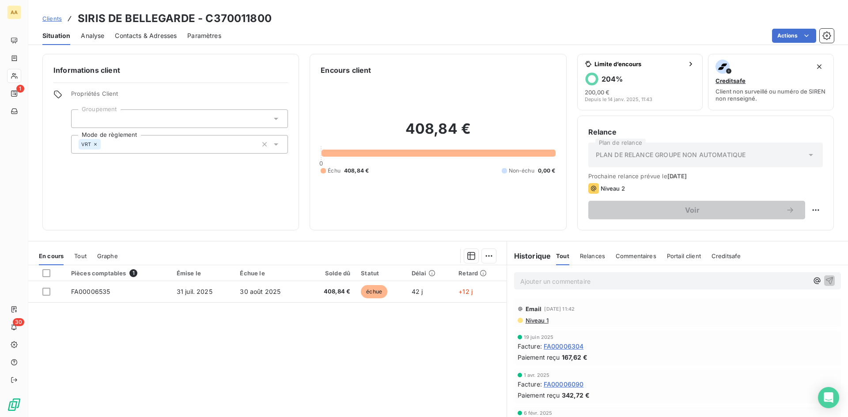
click at [91, 36] on span "Analyse" at bounding box center [92, 35] width 23 height 9
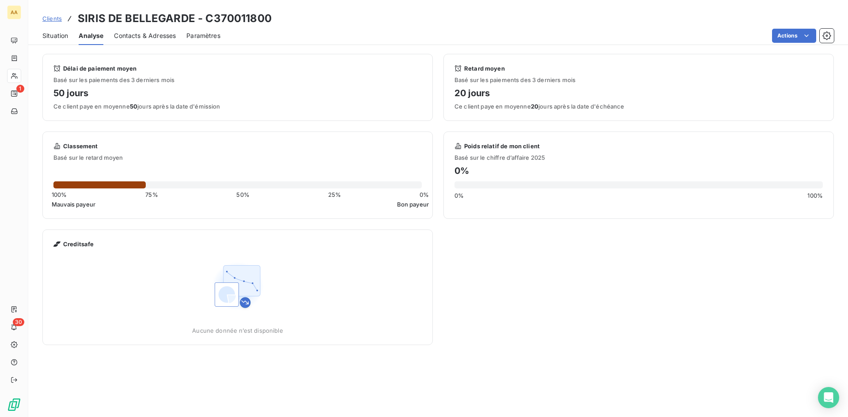
click at [145, 36] on span "Contacts & Adresses" at bounding box center [145, 35] width 62 height 9
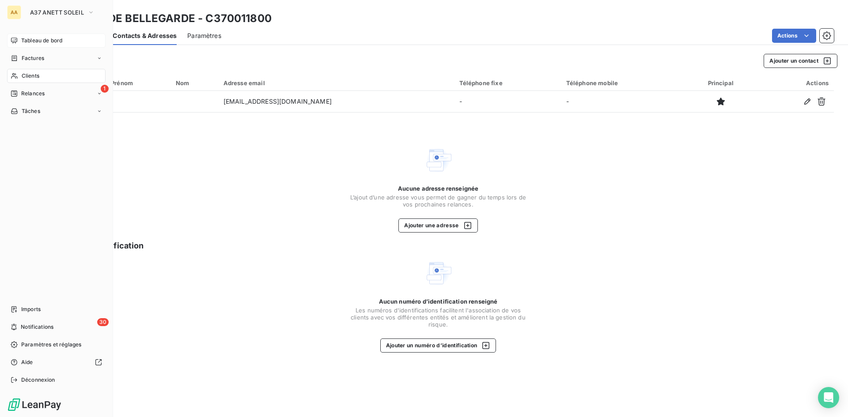
click at [42, 41] on span "Tableau de bord" at bounding box center [41, 41] width 41 height 8
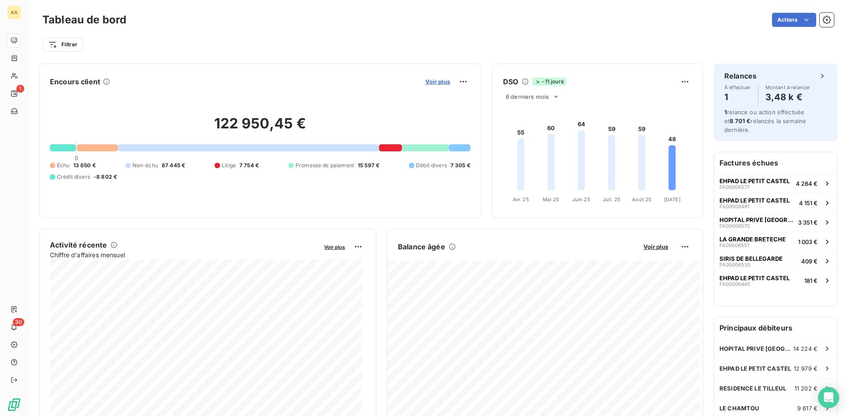
click at [430, 82] on span "Voir plus" at bounding box center [437, 81] width 25 height 7
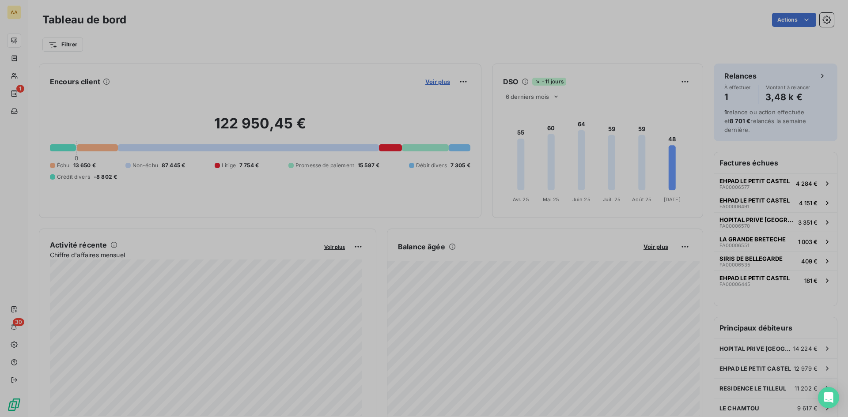
scroll to position [7, 7]
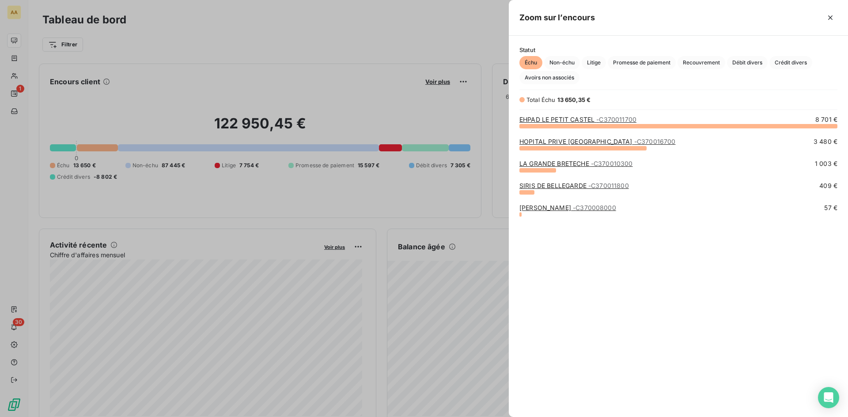
click at [532, 189] on link "SIRIS DE BELLEGARDE - C370011800" at bounding box center [574, 186] width 110 height 8
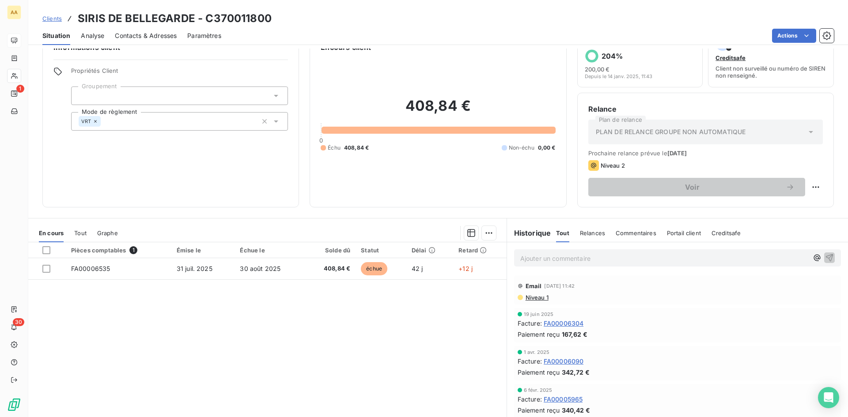
scroll to position [45, 0]
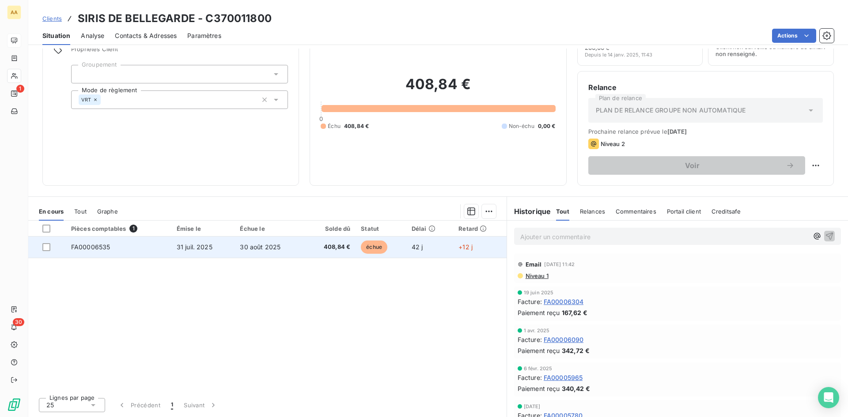
click at [96, 246] on span "FA00006535" at bounding box center [90, 247] width 39 height 8
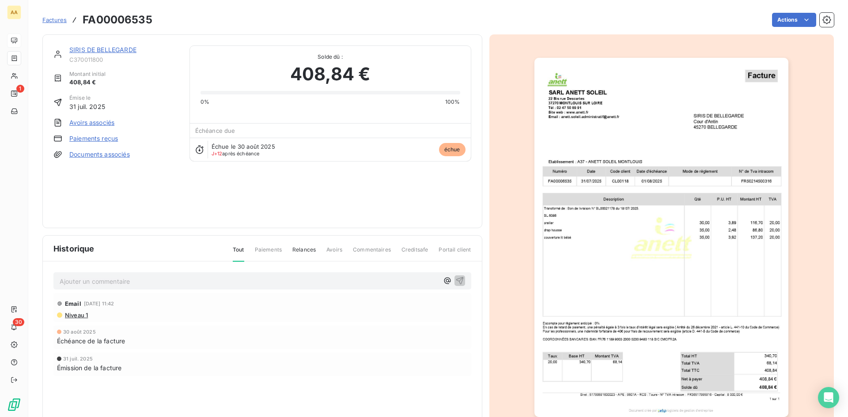
click at [167, 281] on p "Ajouter un commentaire ﻿" at bounding box center [249, 281] width 379 height 11
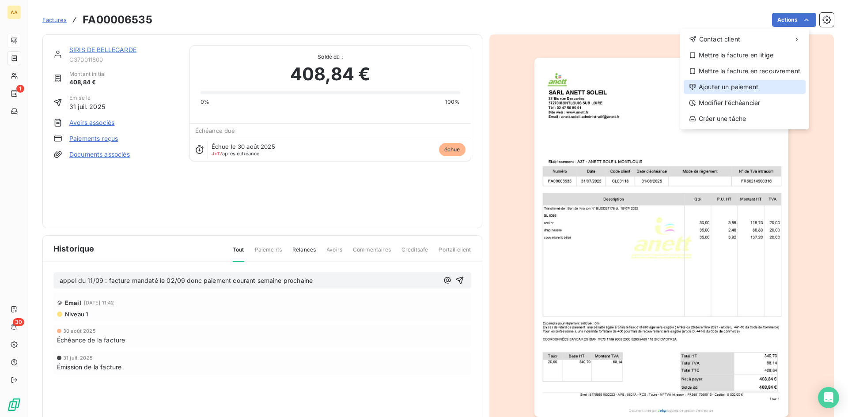
click at [736, 91] on div "Ajouter un paiement" at bounding box center [745, 87] width 122 height 14
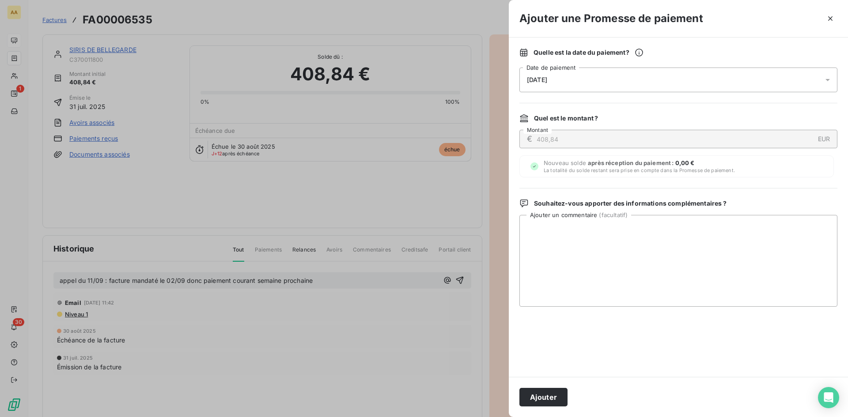
click at [614, 72] on div "[DATE]" at bounding box center [678, 80] width 318 height 25
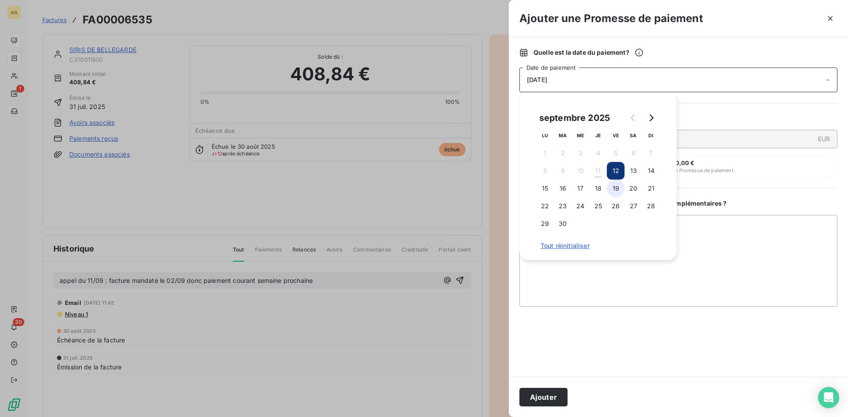
click at [617, 190] on button "19" at bounding box center [616, 189] width 18 height 18
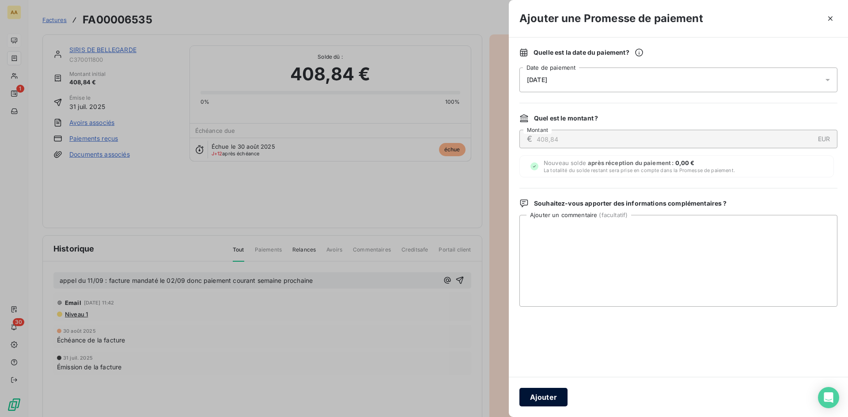
click at [546, 398] on button "Ajouter" at bounding box center [543, 397] width 48 height 19
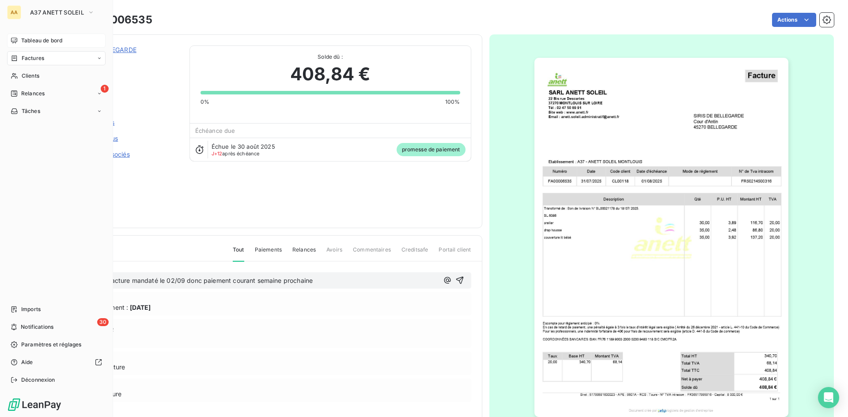
click at [55, 42] on span "Tableau de bord" at bounding box center [41, 41] width 41 height 8
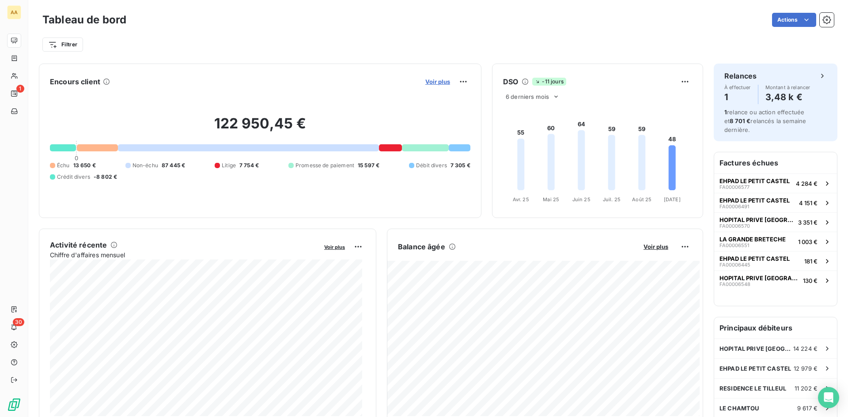
click at [427, 82] on span "Voir plus" at bounding box center [437, 81] width 25 height 7
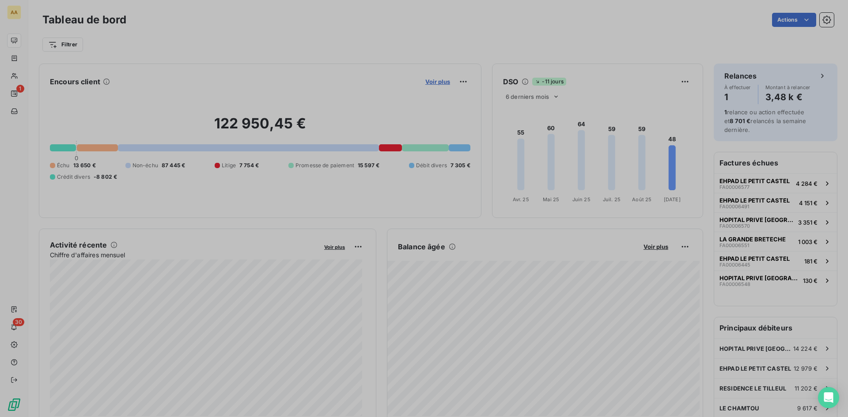
scroll to position [411, 333]
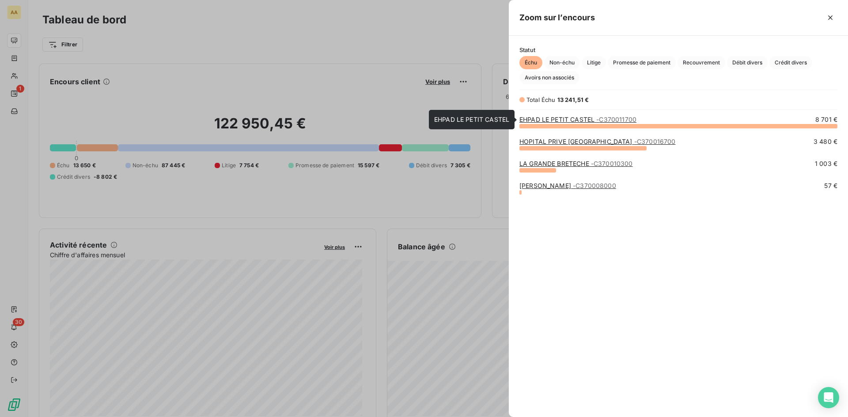
click at [576, 120] on link "EHPAD LE PETIT CASTEL - C370011700" at bounding box center [577, 120] width 117 height 8
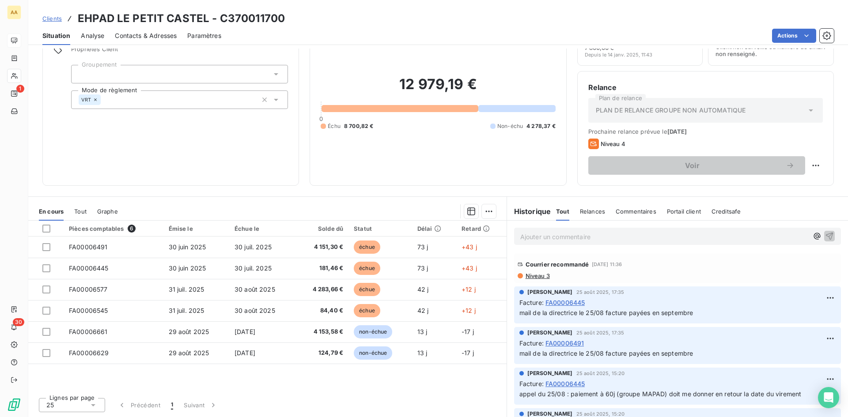
click at [91, 39] on span "Analyse" at bounding box center [92, 35] width 23 height 9
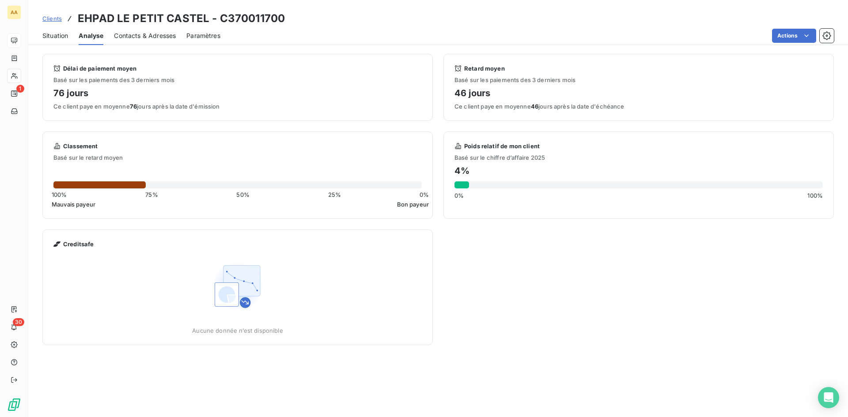
click at [140, 38] on span "Contacts & Adresses" at bounding box center [145, 35] width 62 height 9
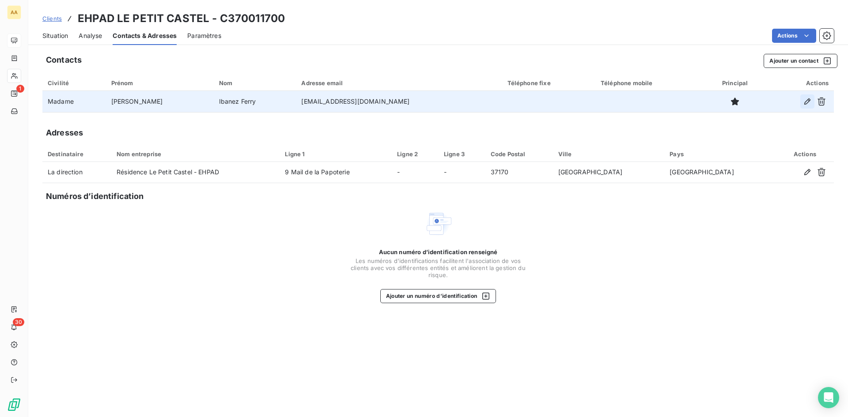
click at [810, 103] on icon "button" at bounding box center [807, 101] width 9 height 9
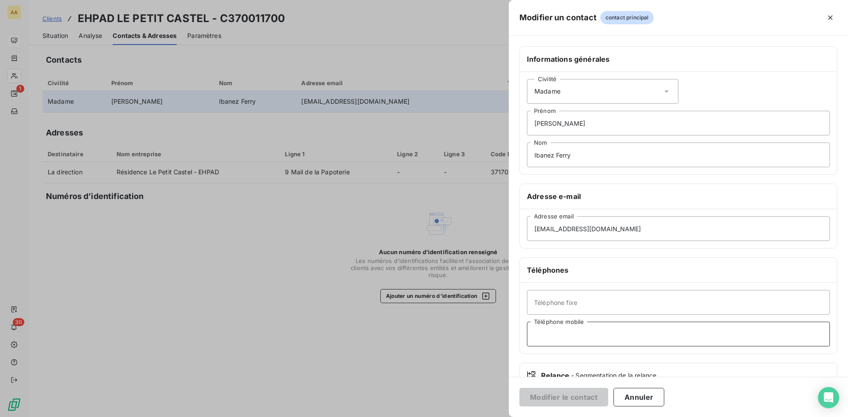
click at [560, 333] on input "Téléphone mobile" at bounding box center [678, 334] width 303 height 25
click at [550, 339] on input "Téléphone mobile" at bounding box center [678, 334] width 303 height 25
paste input "06 62 98 96 54"
type input "06 62 98 96 54"
click at [562, 401] on button "Modifier le contact" at bounding box center [563, 397] width 89 height 19
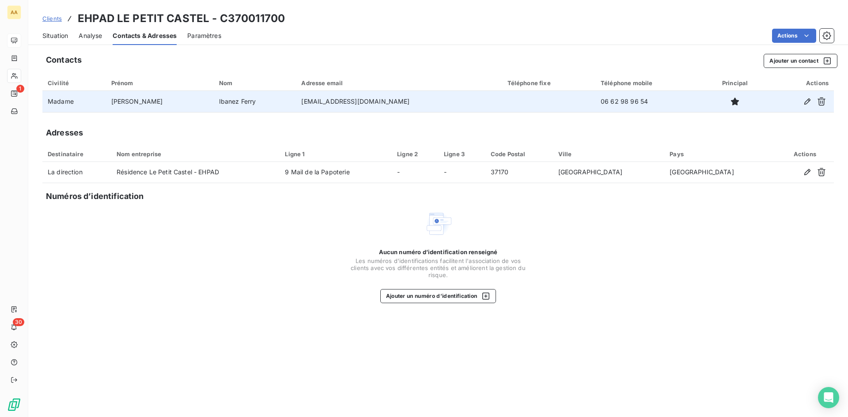
click at [57, 38] on span "Situation" at bounding box center [55, 35] width 26 height 9
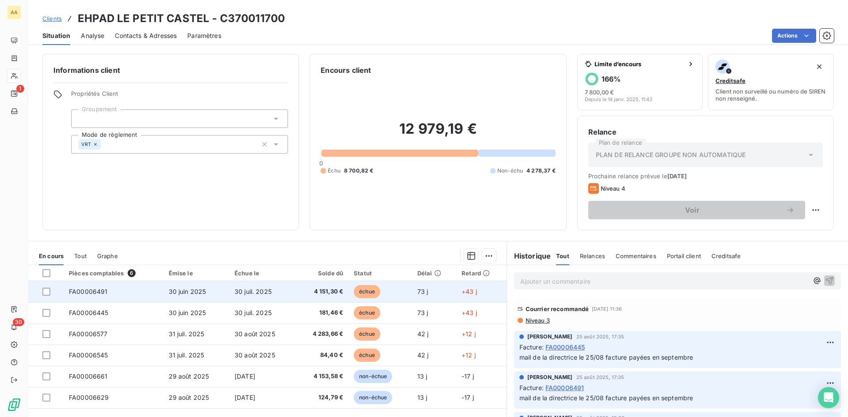
click at [83, 290] on span "FA00006491" at bounding box center [88, 292] width 39 height 8
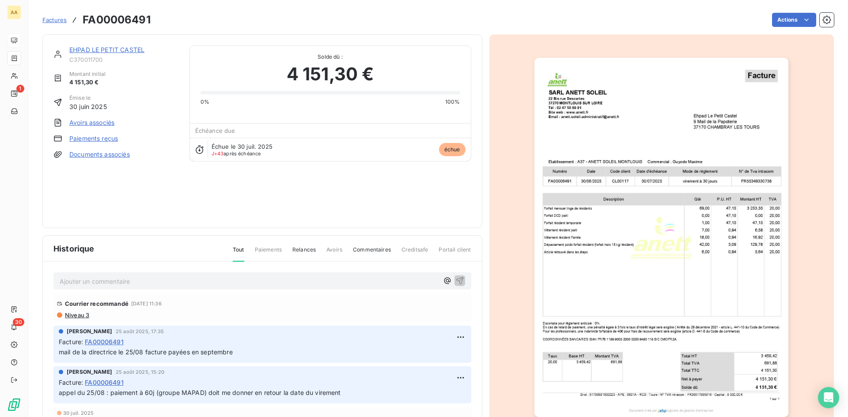
click at [82, 280] on p "Ajouter un commentaire ﻿" at bounding box center [249, 281] width 379 height 11
click at [211, 280] on p "appel du 11/09 : paiement de la facture le" at bounding box center [249, 281] width 379 height 10
drag, startPoint x: 213, startPoint y: 283, endPoint x: 36, endPoint y: 286, distance: 177.1
click at [36, 286] on section "Factures FA00006491 Actions EHPAD LE PETIT CASTEL C370011700 Montant initial 4 …" at bounding box center [438, 208] width 820 height 417
copy span "appel du 11/09 : paiement de la facture le 17/09"
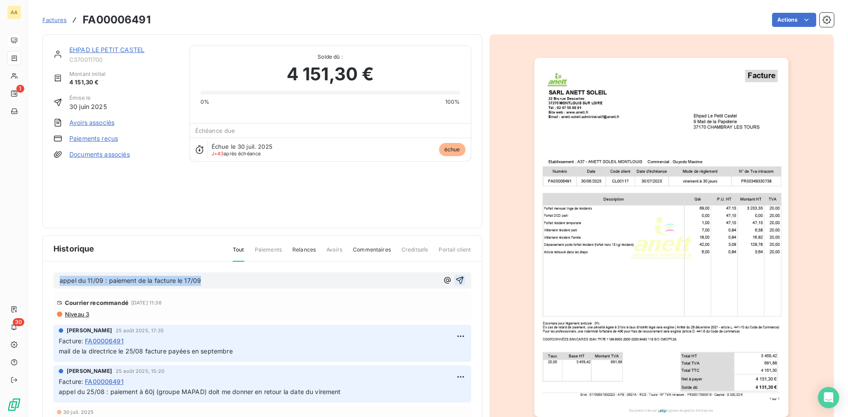
click at [455, 281] on icon "button" at bounding box center [459, 280] width 9 height 9
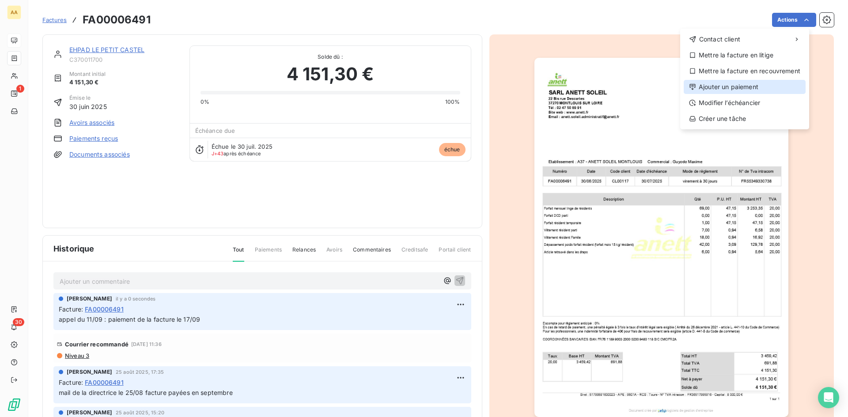
click at [731, 90] on div "Ajouter un paiement" at bounding box center [745, 87] width 122 height 14
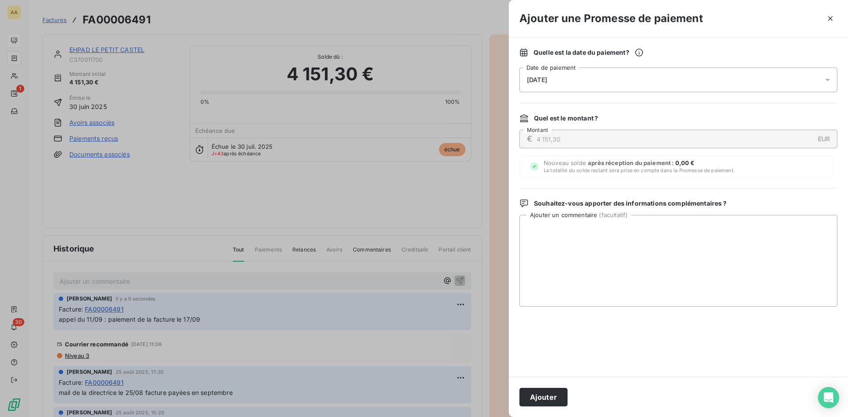
click at [564, 85] on div "[DATE]" at bounding box center [678, 80] width 318 height 25
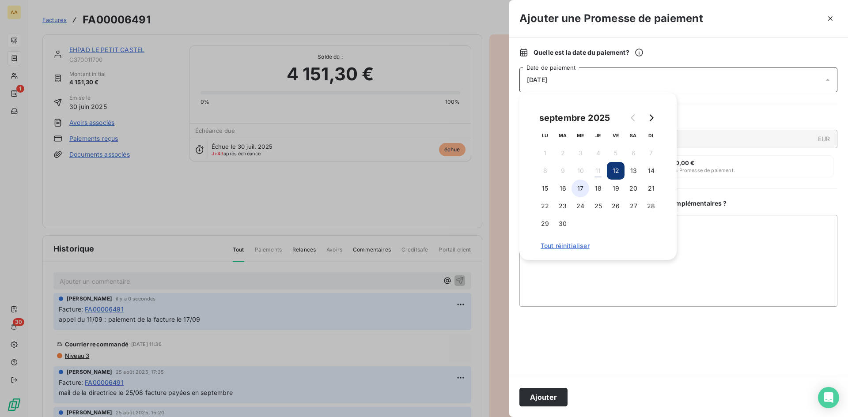
click at [582, 194] on button "17" at bounding box center [581, 189] width 18 height 18
click at [541, 401] on button "Ajouter" at bounding box center [543, 397] width 48 height 19
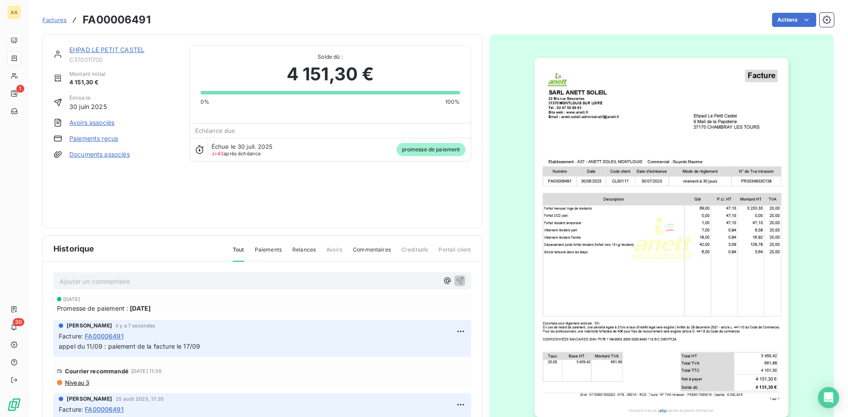
click at [91, 51] on link "EHPAD LE PETIT CASTEL" at bounding box center [106, 50] width 75 height 8
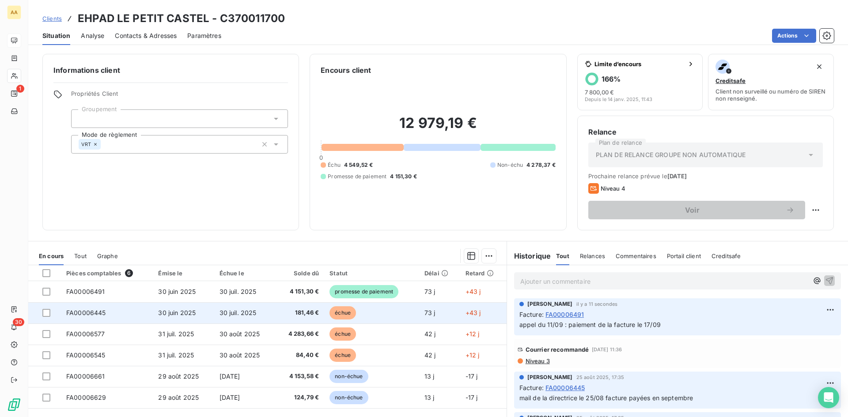
click at [351, 312] on span "échue" at bounding box center [342, 313] width 26 height 13
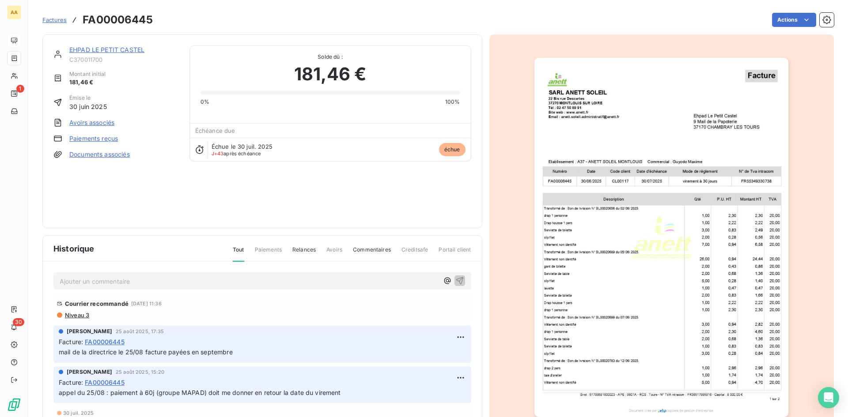
click at [132, 283] on p "Ajouter un commentaire ﻿" at bounding box center [249, 281] width 379 height 11
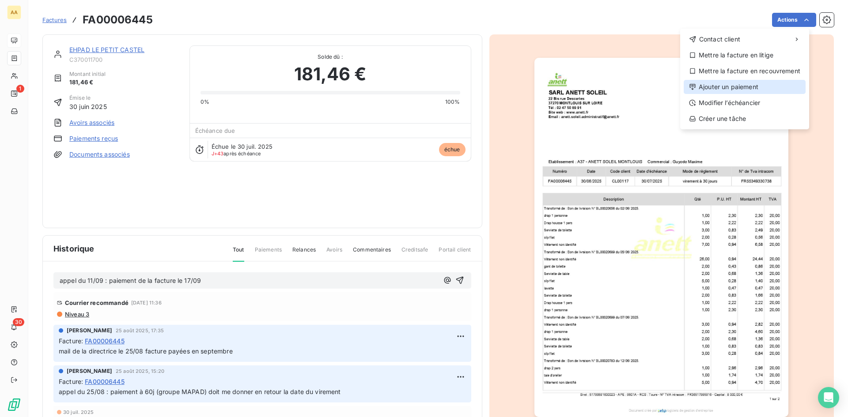
click at [731, 91] on div "Ajouter un paiement" at bounding box center [745, 87] width 122 height 14
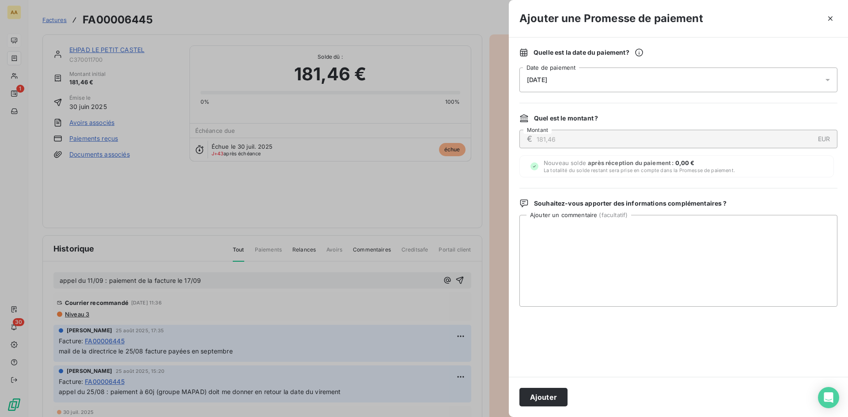
click at [578, 81] on div "[DATE]" at bounding box center [678, 80] width 318 height 25
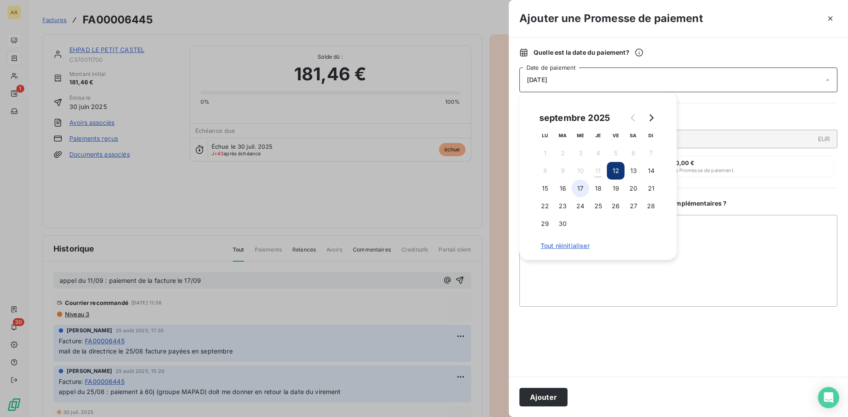
click at [583, 189] on button "17" at bounding box center [581, 189] width 18 height 18
click at [544, 396] on button "Ajouter" at bounding box center [543, 397] width 48 height 19
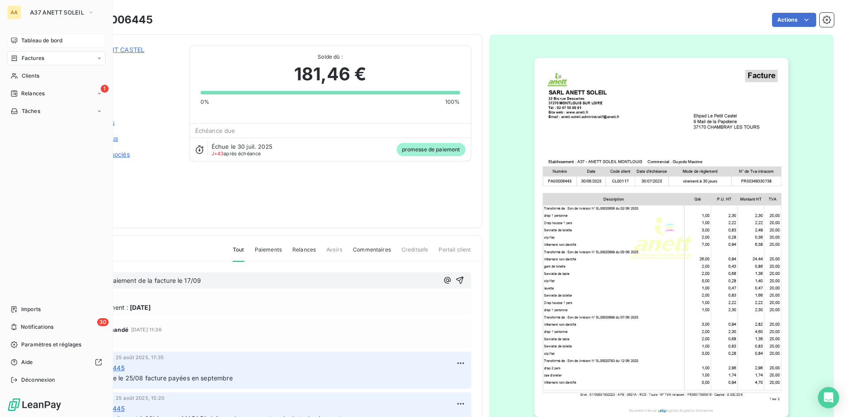
click at [38, 38] on span "Tableau de bord" at bounding box center [41, 41] width 41 height 8
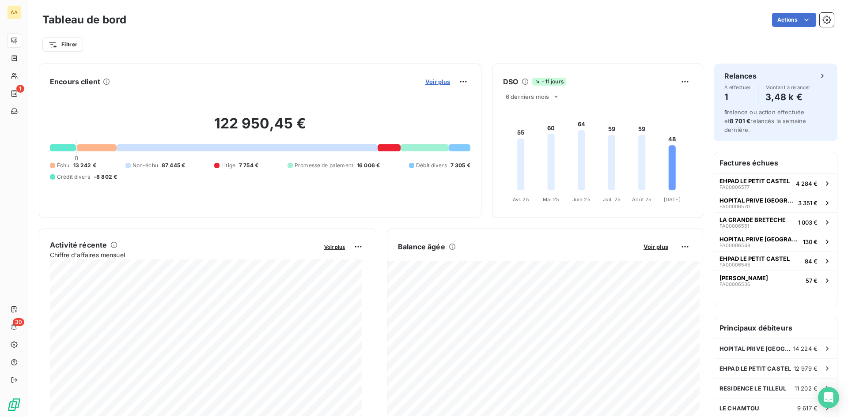
click at [436, 83] on span "Voir plus" at bounding box center [437, 81] width 25 height 7
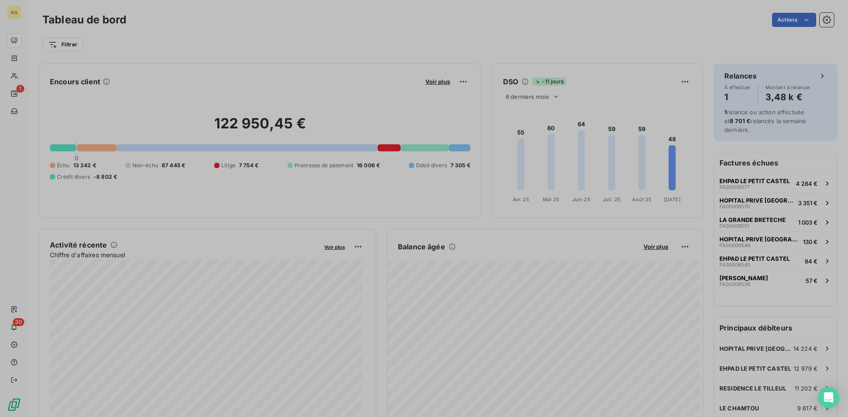
scroll to position [7, 7]
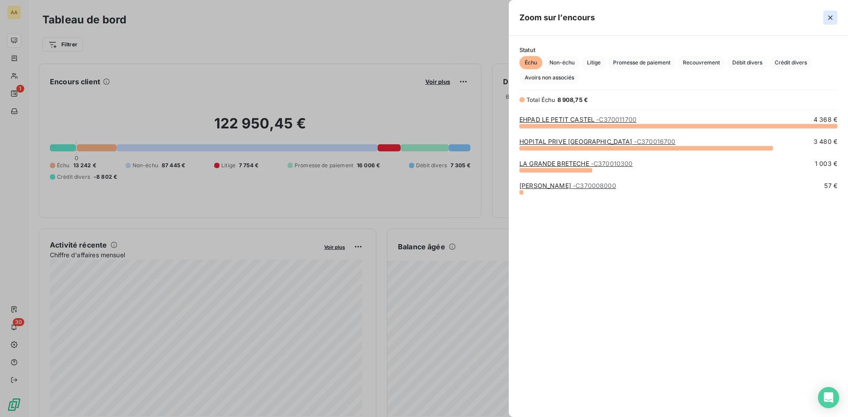
click at [830, 21] on icon "button" at bounding box center [830, 17] width 9 height 9
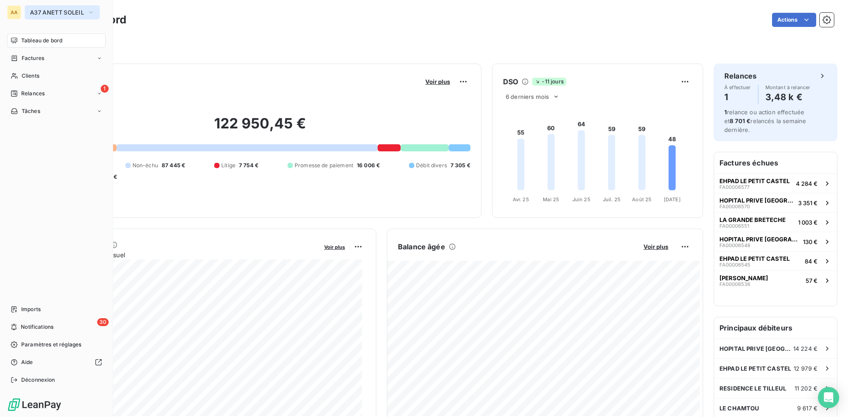
click at [95, 14] on icon "button" at bounding box center [90, 12] width 7 height 9
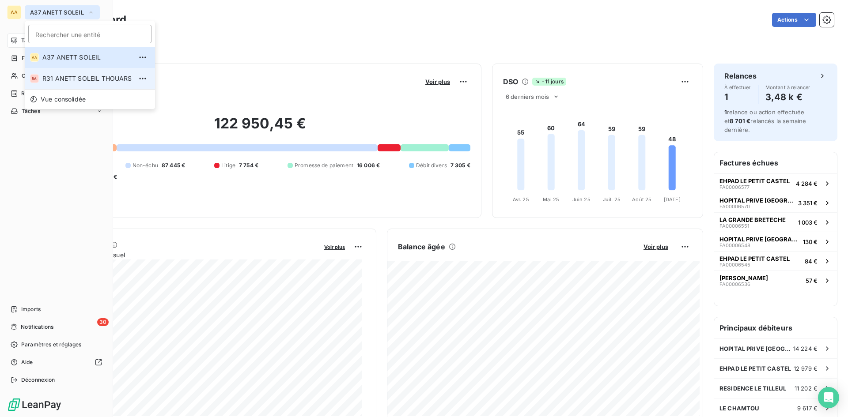
click at [61, 77] on span "R31 ANETT SOLEIL THOUARS" at bounding box center [87, 78] width 90 height 9
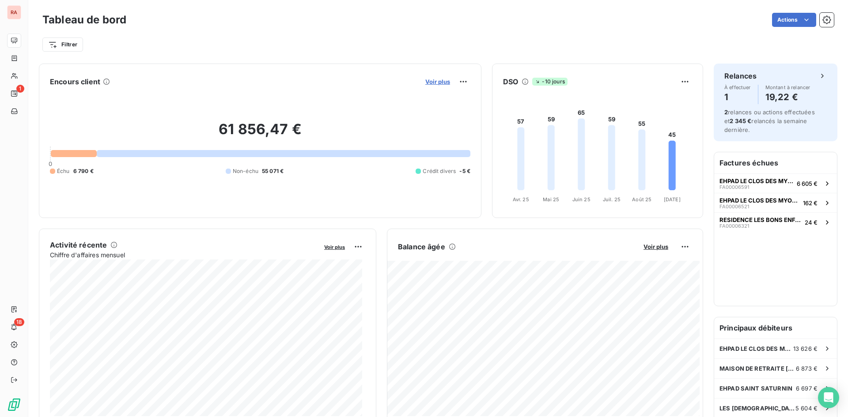
click at [438, 80] on span "Voir plus" at bounding box center [437, 81] width 25 height 7
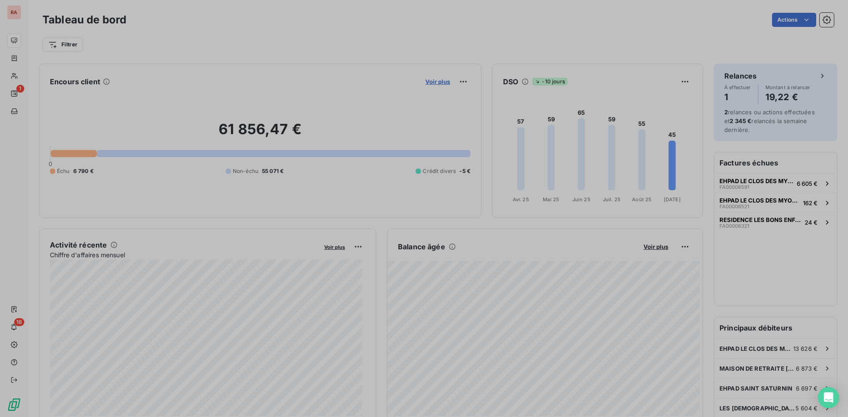
scroll to position [411, 333]
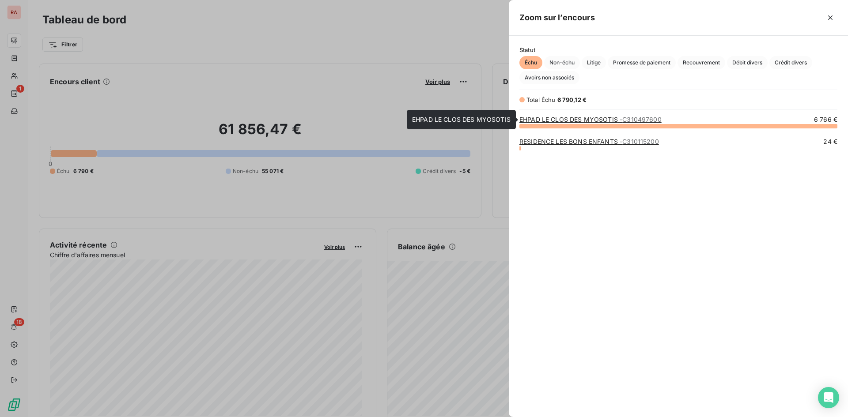
click at [597, 120] on link "EHPAD LE CLOS DES MYOSOTIS - C310497600" at bounding box center [590, 120] width 142 height 8
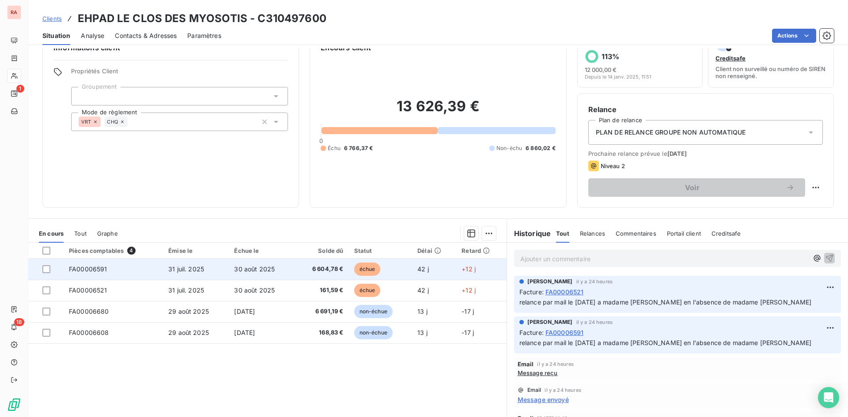
scroll to position [44, 0]
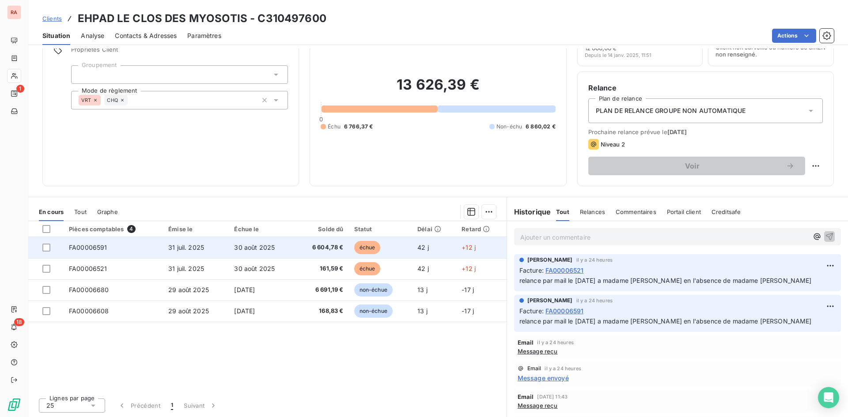
click at [95, 245] on span "FA00006591" at bounding box center [88, 248] width 38 height 8
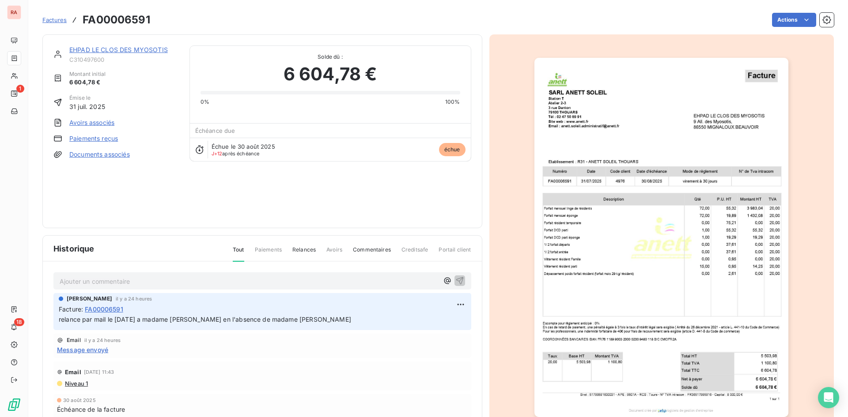
click at [116, 276] on div "Ajouter un commentaire ﻿" at bounding box center [249, 281] width 379 height 12
click at [116, 280] on p "Ajouter un commentaire ﻿" at bounding box center [249, 281] width 379 height 11
drag, startPoint x: 242, startPoint y: 280, endPoint x: 32, endPoint y: 284, distance: 210.7
click at [32, 284] on section "Factures FA00006591 Actions EHPAD LE CLOS DES MYOSOTIS C310497600 Montant initi…" at bounding box center [438, 208] width 820 height 417
copy span "appel du 11/05 la compta, doit me faire un retour par mail"
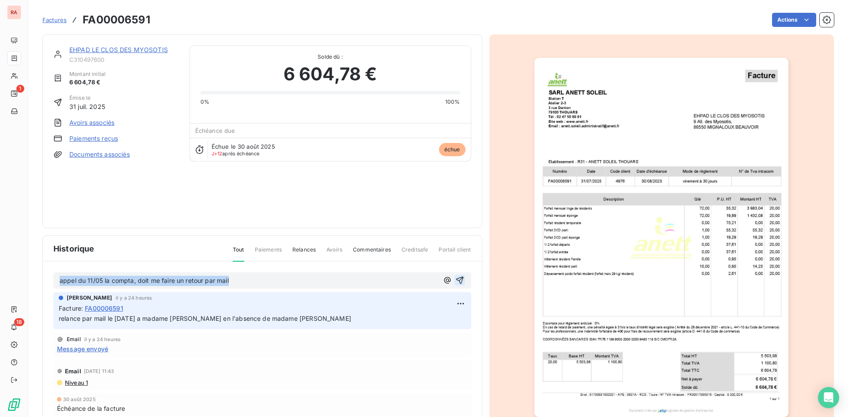
click at [456, 282] on icon "button" at bounding box center [460, 281] width 8 height 8
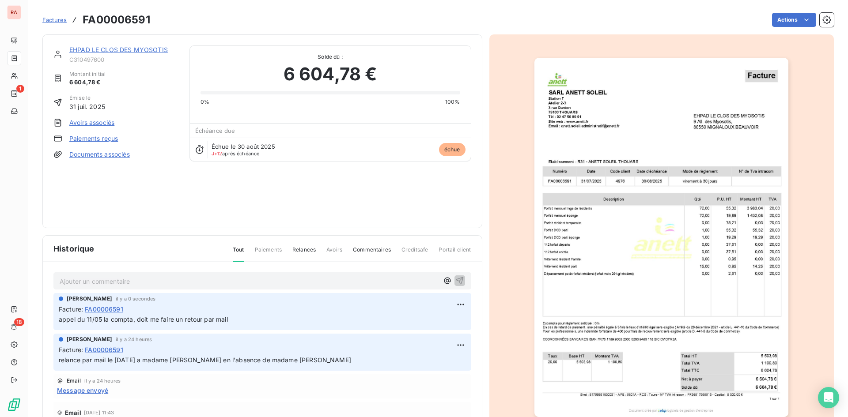
click at [102, 51] on link "EHPAD LE CLOS DES MYOSOTIS" at bounding box center [118, 50] width 98 height 8
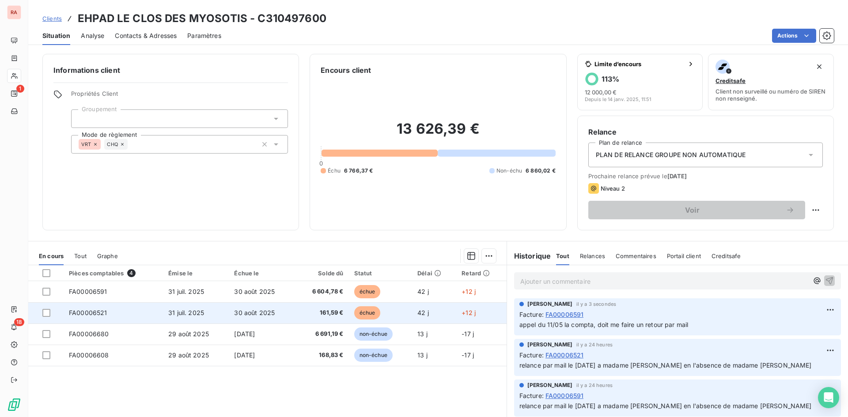
click at [365, 315] on span "échue" at bounding box center [367, 313] width 26 height 13
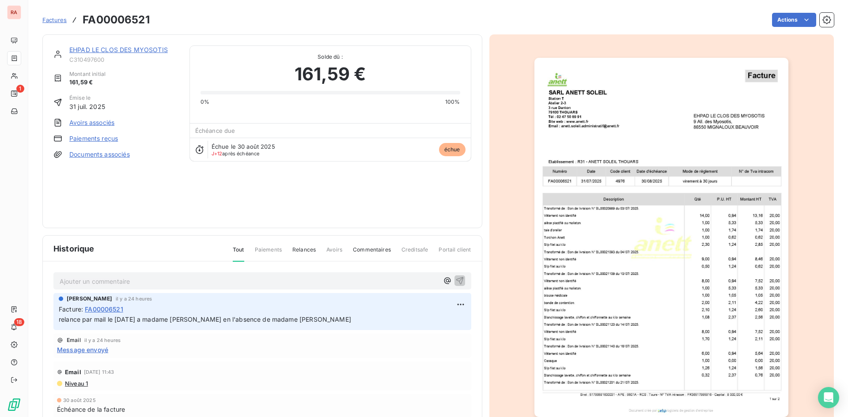
click at [101, 279] on p "Ajouter un commentaire ﻿" at bounding box center [249, 281] width 379 height 11
click at [456, 279] on icon "button" at bounding box center [460, 281] width 8 height 8
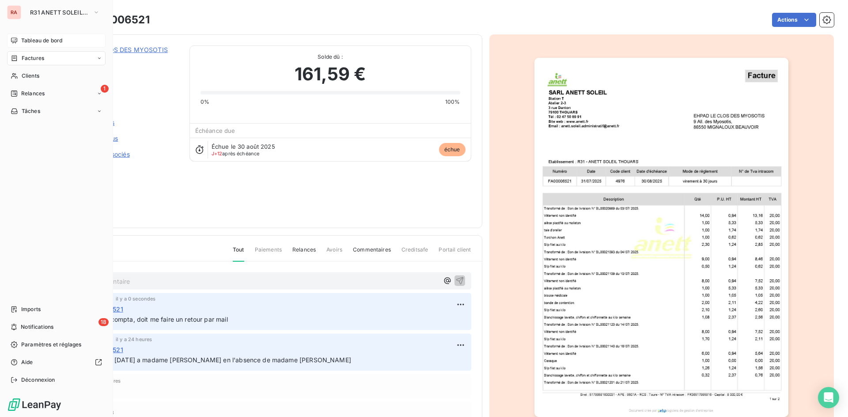
click at [62, 42] on span "Tableau de bord" at bounding box center [41, 41] width 41 height 8
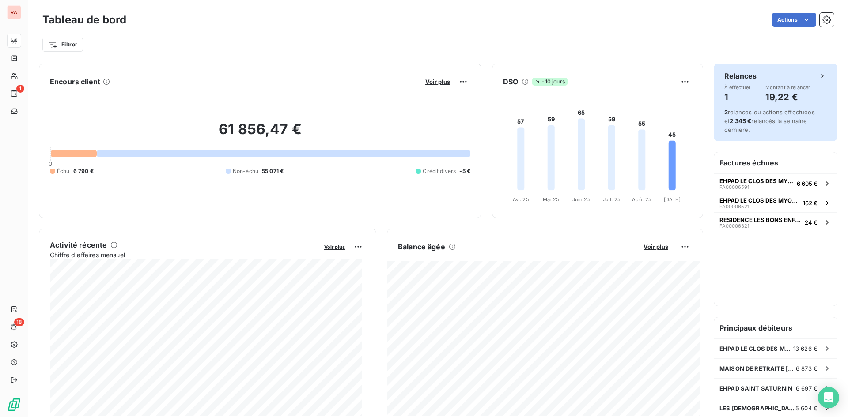
click at [748, 117] on div "2 relances ou actions effectuées et 2 345 € relancés la semaine dernière." at bounding box center [775, 121] width 102 height 26
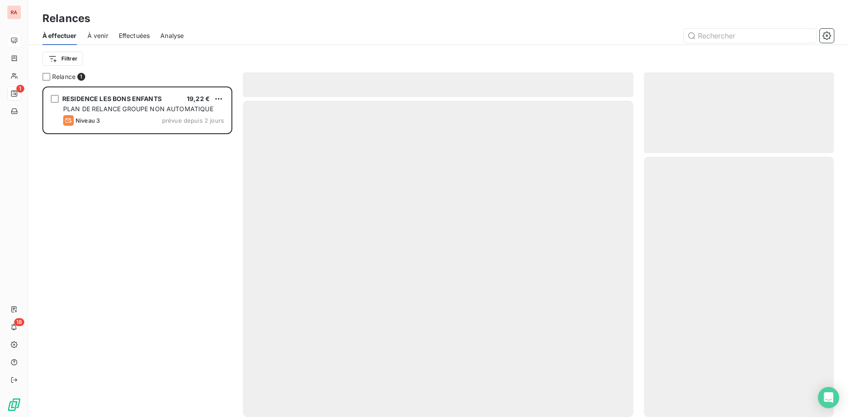
scroll to position [324, 183]
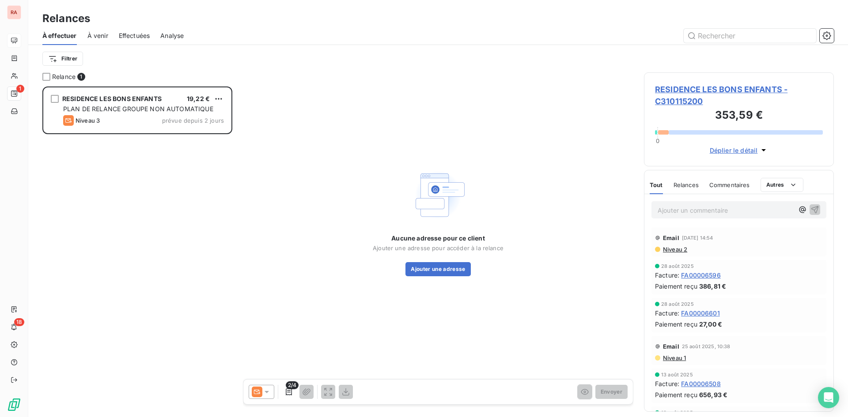
click at [212, 167] on div "RESIDENCE LES BONS ENFANTS 19,22 € PLAN DE RELANCE GROUPE NON AUTOMATIQUE Nivea…" at bounding box center [137, 252] width 190 height 331
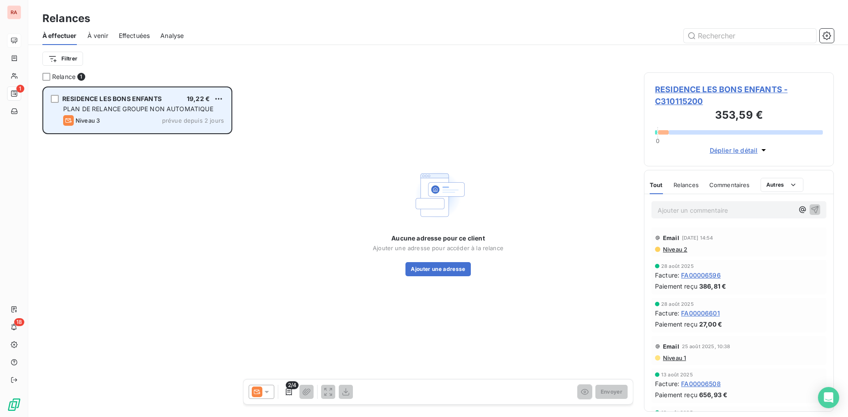
click at [179, 110] on span "PLAN DE RELANCE GROUPE NON AUTOMATIQUE" at bounding box center [138, 109] width 150 height 8
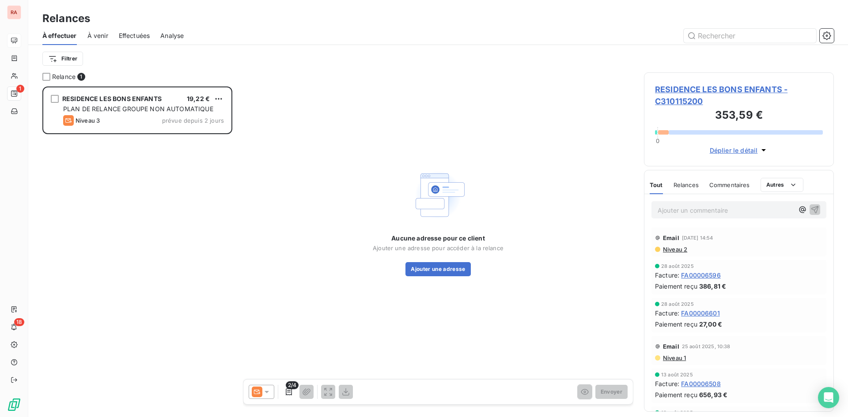
click at [291, 114] on div "Aucune adresse pour ce client Ajouter une adresse pour accéder à la relance Ajo…" at bounding box center [438, 221] width 390 height 298
click at [138, 56] on div "Filtrer" at bounding box center [437, 58] width 791 height 17
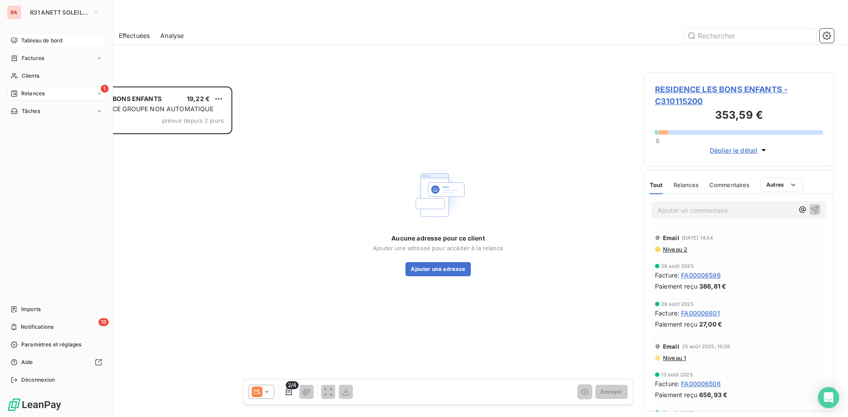
click at [31, 41] on span "Tableau de bord" at bounding box center [41, 41] width 41 height 8
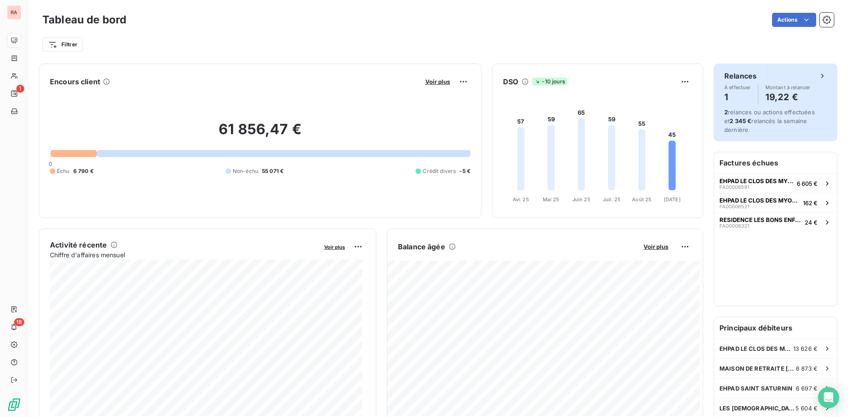
click at [777, 95] on h4 "19,22 €" at bounding box center [787, 97] width 45 height 14
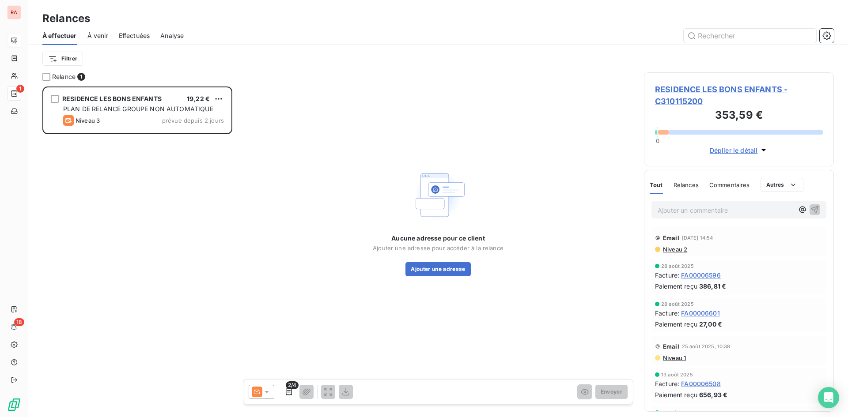
scroll to position [324, 183]
